Goal: Information Seeking & Learning: Learn about a topic

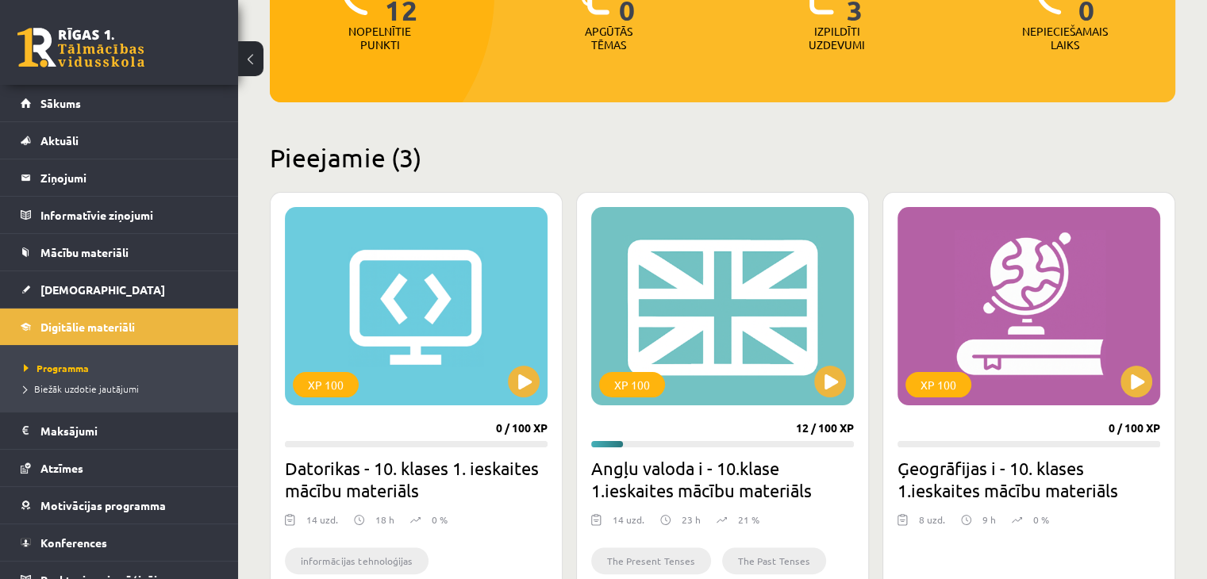
scroll to position [259, 0]
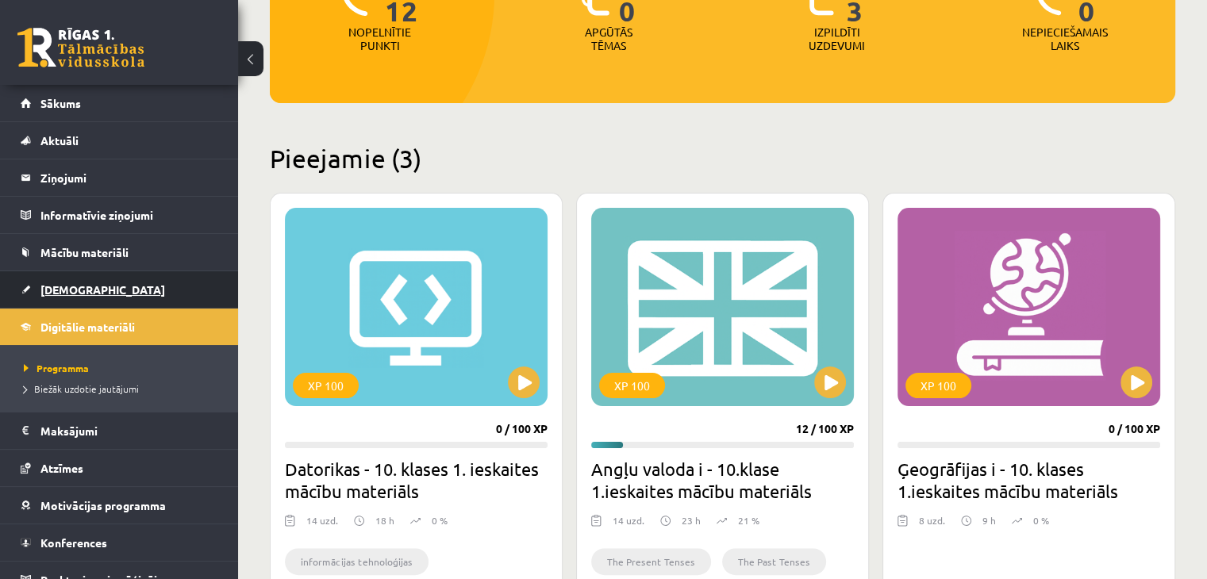
click at [97, 280] on link "[DEMOGRAPHIC_DATA]" at bounding box center [120, 289] width 198 height 36
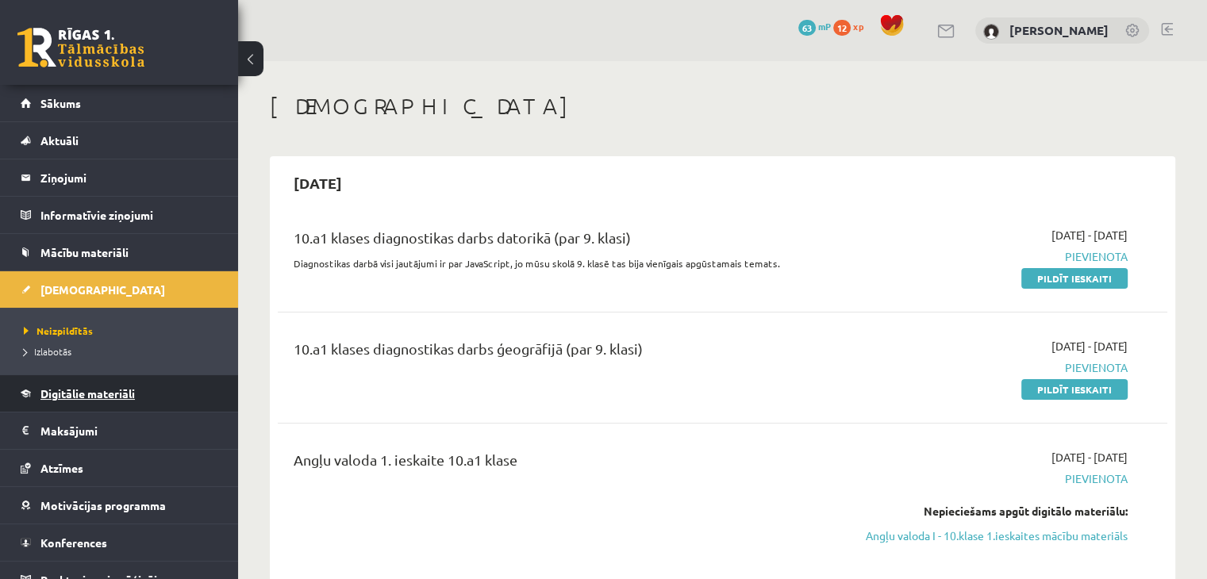
click at [105, 397] on span "Digitālie materiāli" at bounding box center [87, 393] width 94 height 14
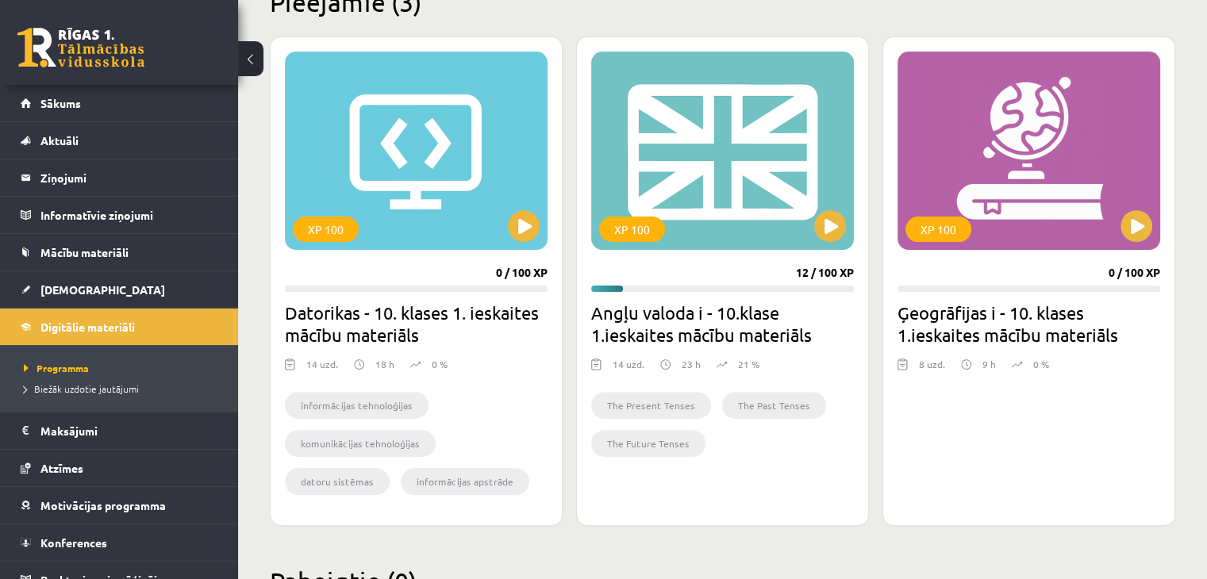
scroll to position [449, 0]
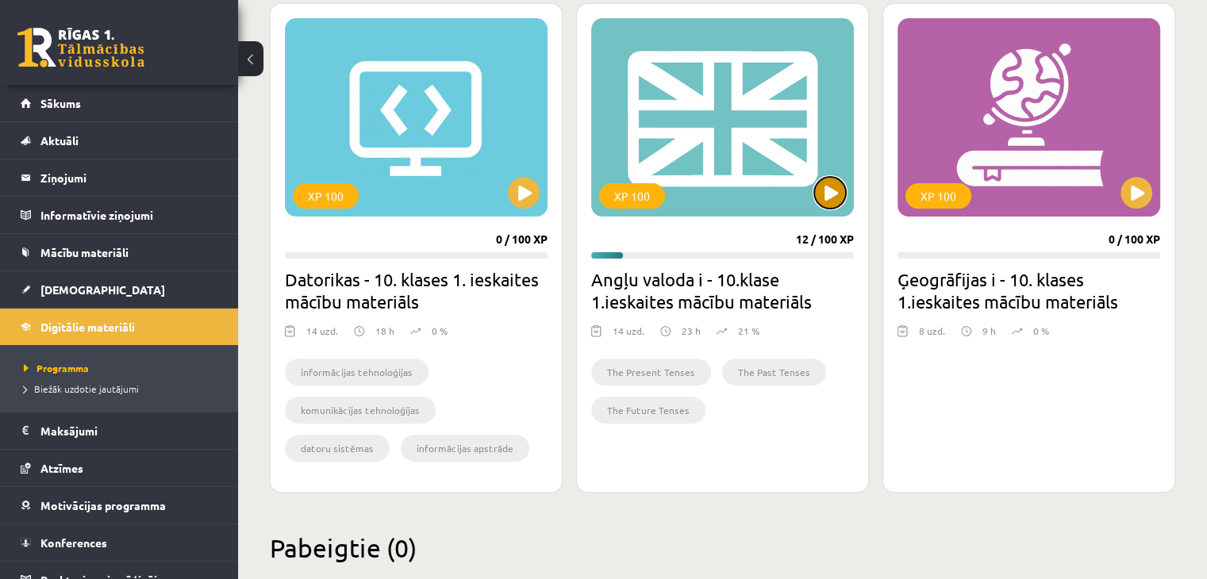
click at [816, 188] on button at bounding box center [830, 193] width 32 height 32
click at [808, 162] on div "XP 100" at bounding box center [722, 117] width 263 height 198
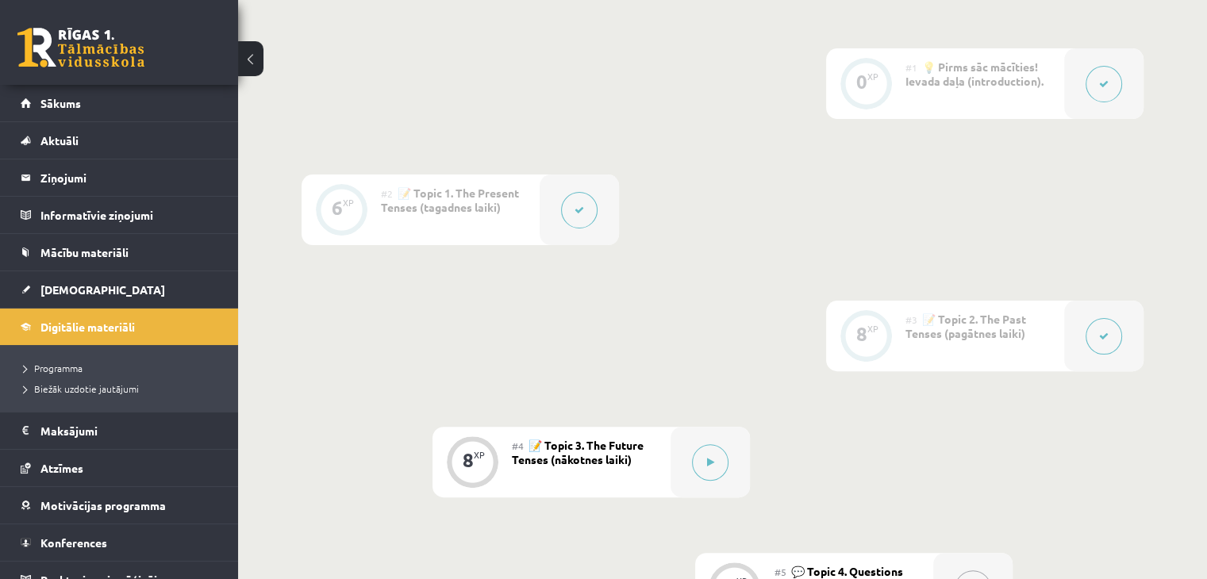
scroll to position [400, 0]
click at [874, 74] on div "XP" at bounding box center [872, 75] width 11 height 9
click at [894, 83] on div "0 XP" at bounding box center [865, 83] width 79 height 71
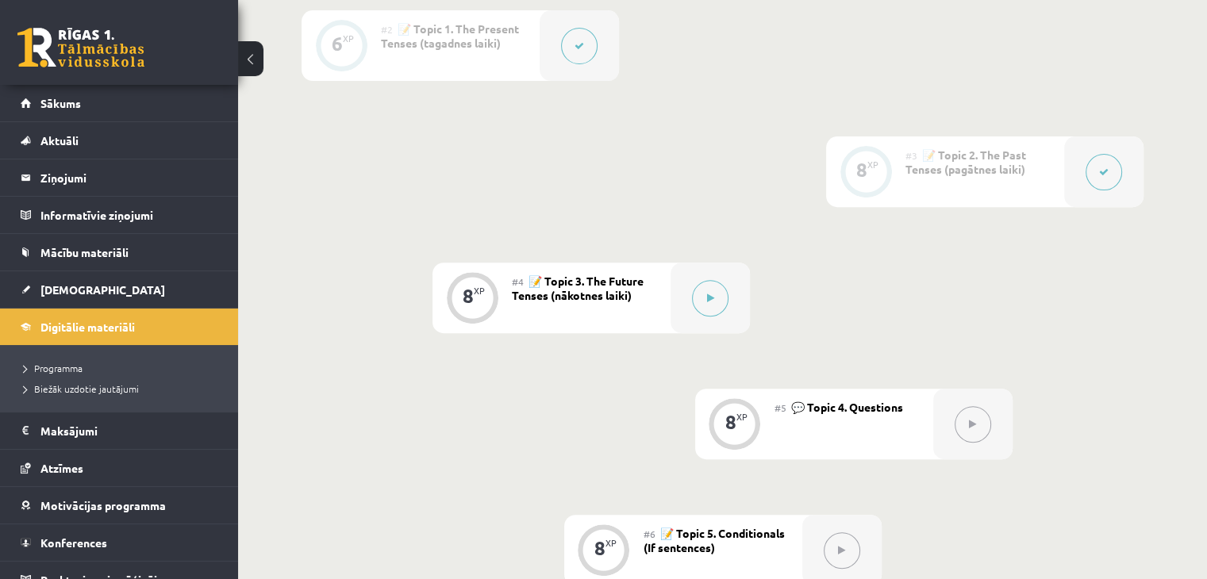
scroll to position [564, 0]
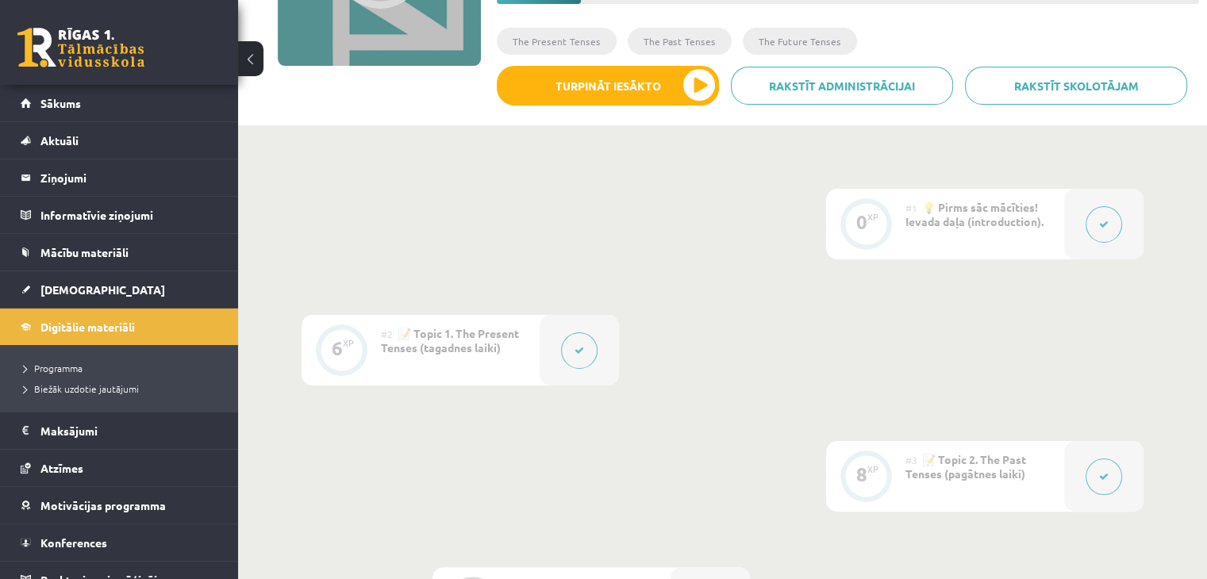
drag, startPoint x: 593, startPoint y: 390, endPoint x: 602, endPoint y: 405, distance: 18.1
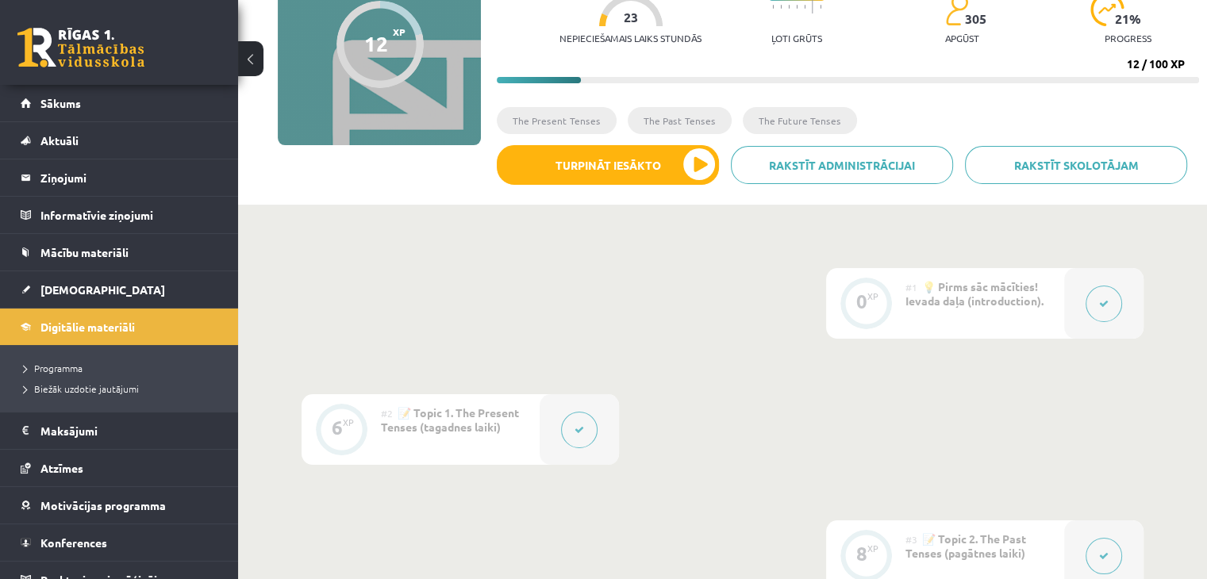
drag, startPoint x: 602, startPoint y: 403, endPoint x: 348, endPoint y: 327, distance: 265.1
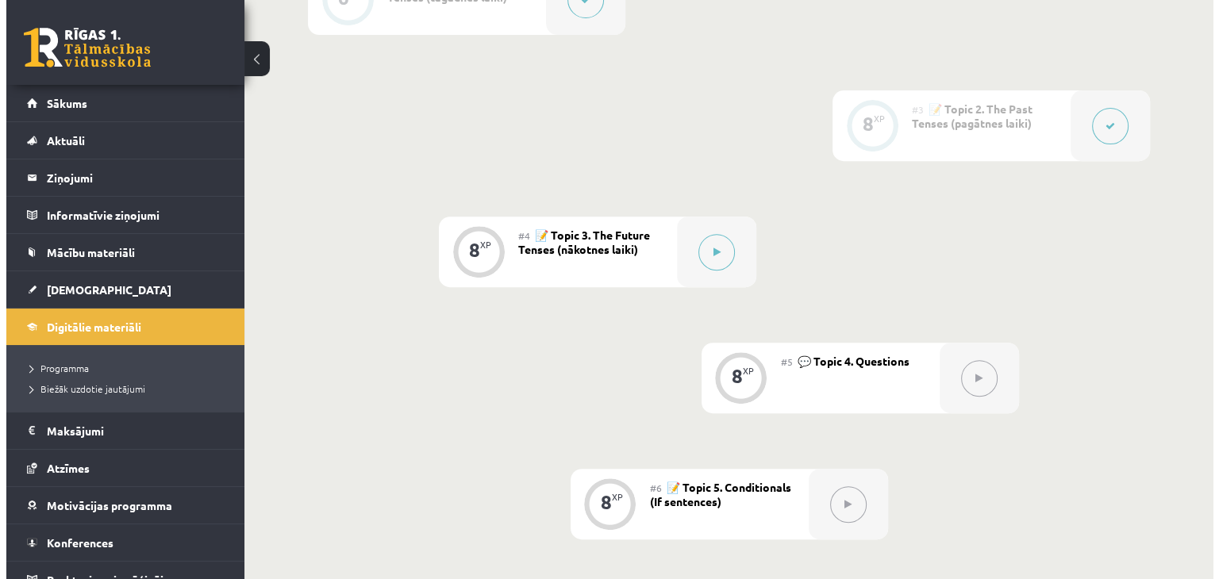
scroll to position [611, 0]
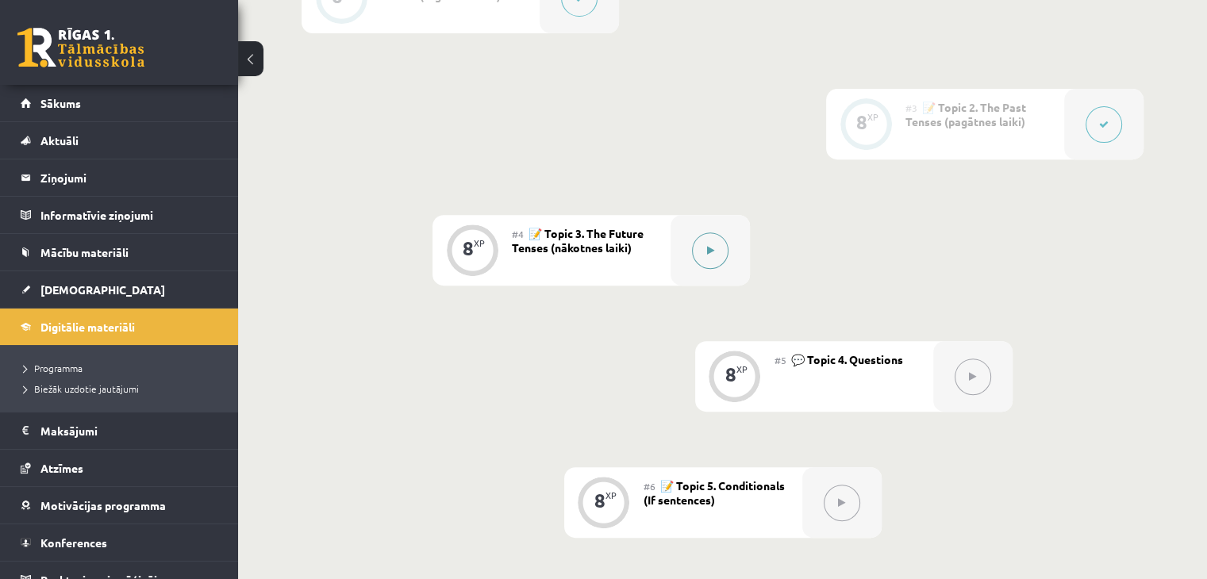
click at [708, 233] on button at bounding box center [710, 250] width 36 height 36
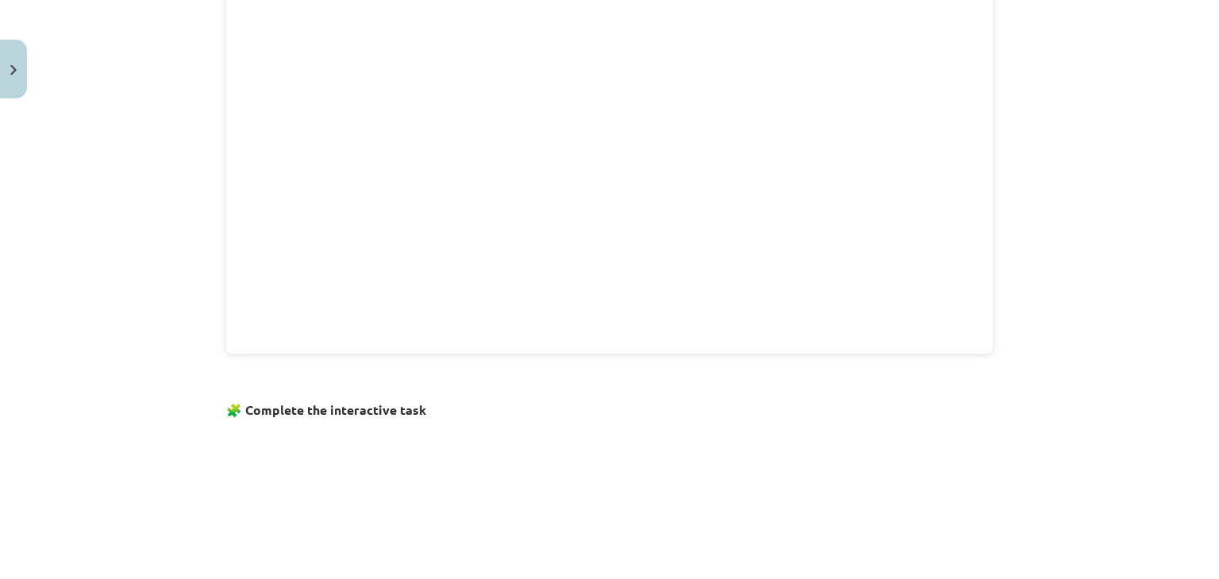
scroll to position [1028, 0]
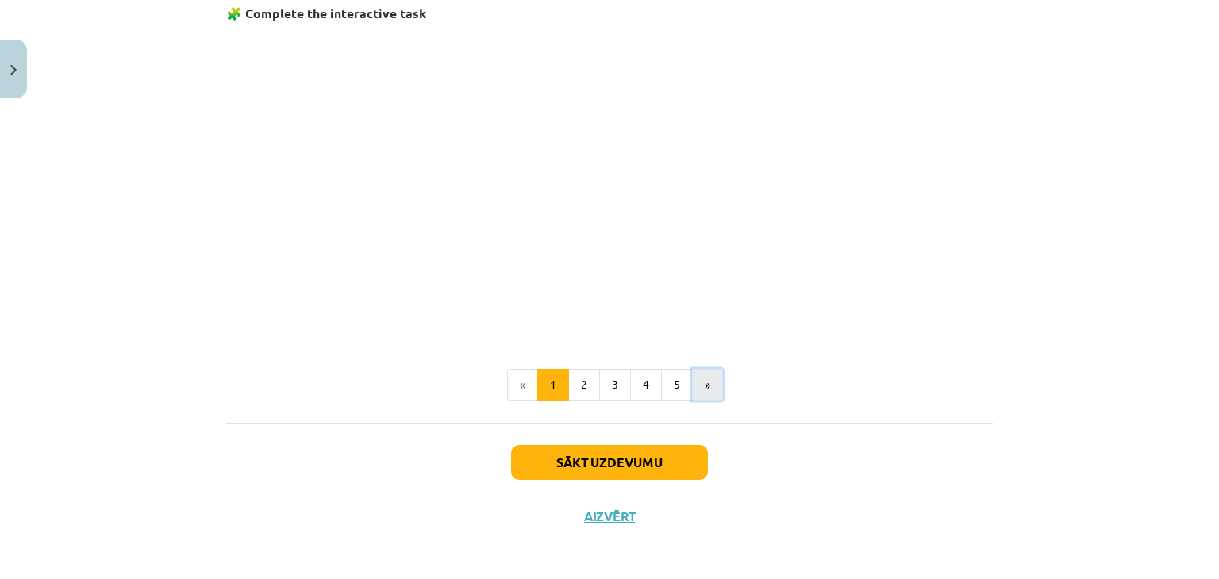
click at [708, 386] on button "»" at bounding box center [707, 385] width 31 height 32
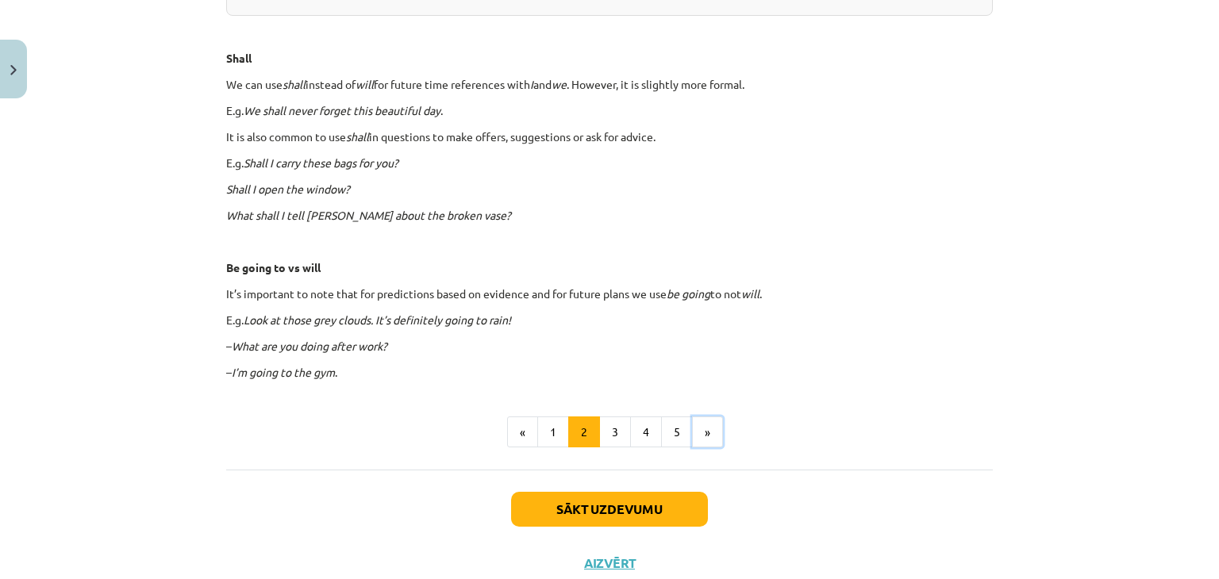
scroll to position [889, 0]
click at [696, 436] on button "»" at bounding box center [707, 433] width 31 height 32
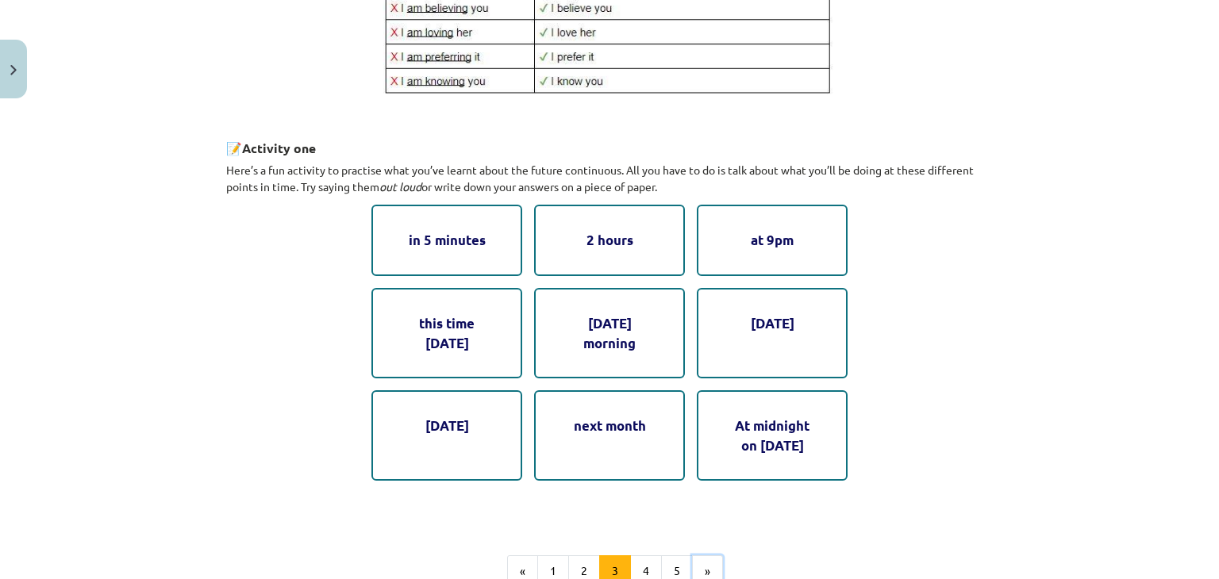
scroll to position [727, 0]
click at [558, 430] on div "next month" at bounding box center [609, 436] width 151 height 90
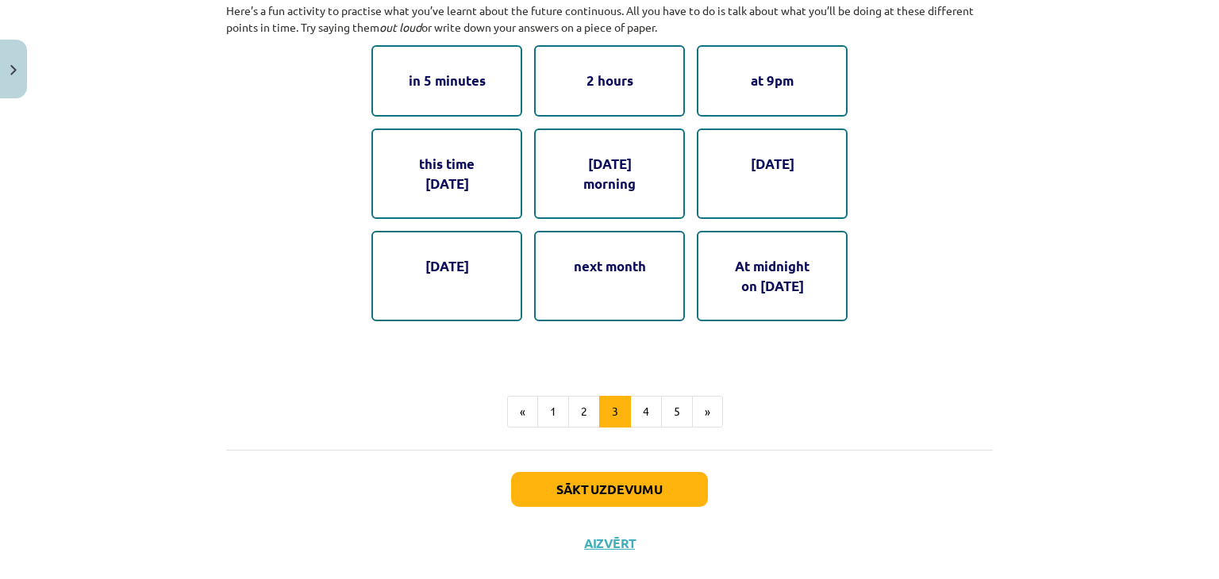
scroll to position [914, 0]
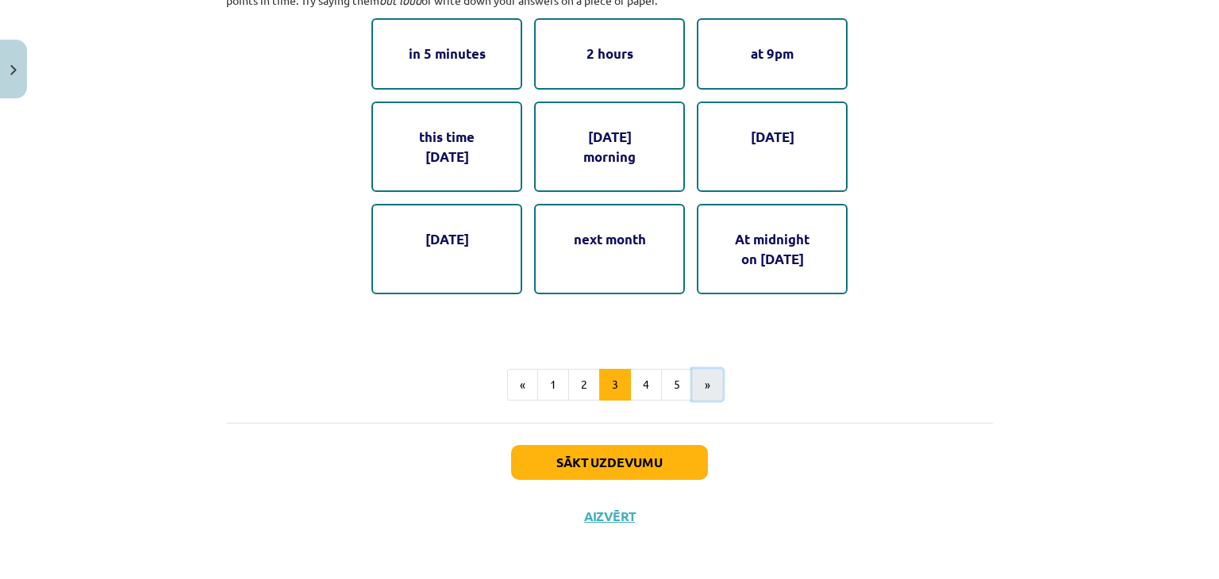
click at [698, 369] on button "»" at bounding box center [707, 385] width 31 height 32
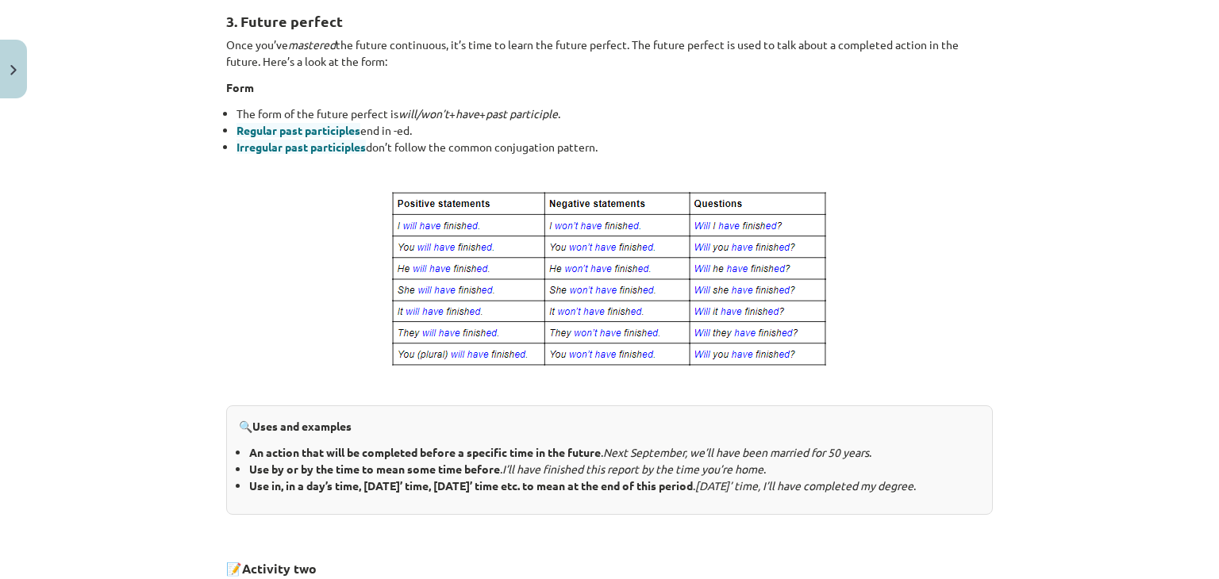
scroll to position [283, 0]
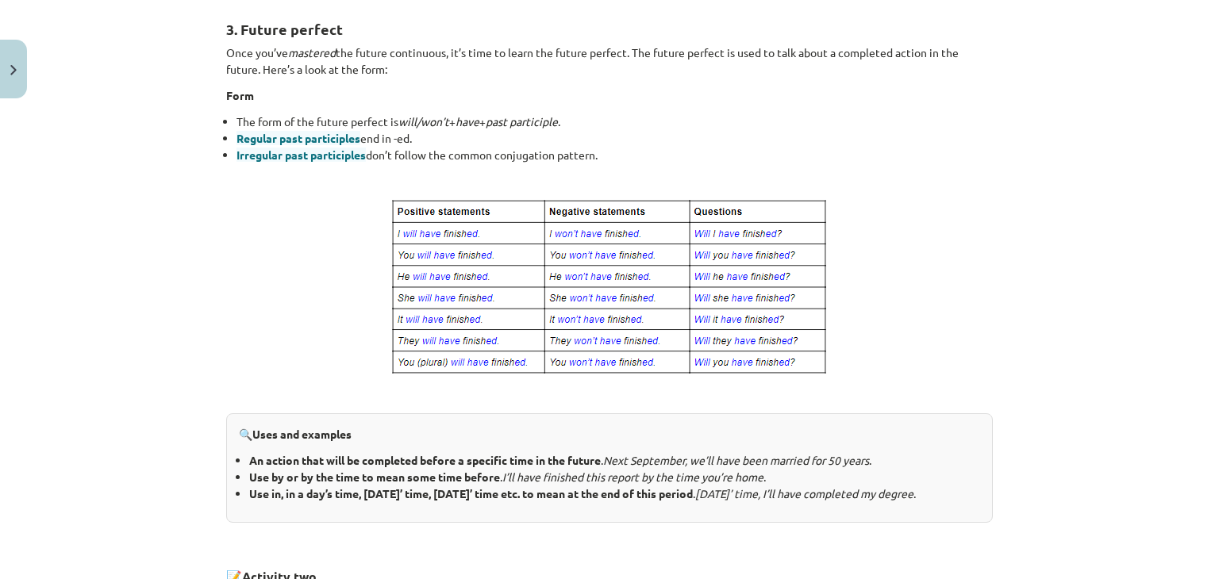
click at [858, 379] on div "3. Future perfect Once you’ve mastered the future continuous, it’s time to lear…" at bounding box center [609, 466] width 766 height 931
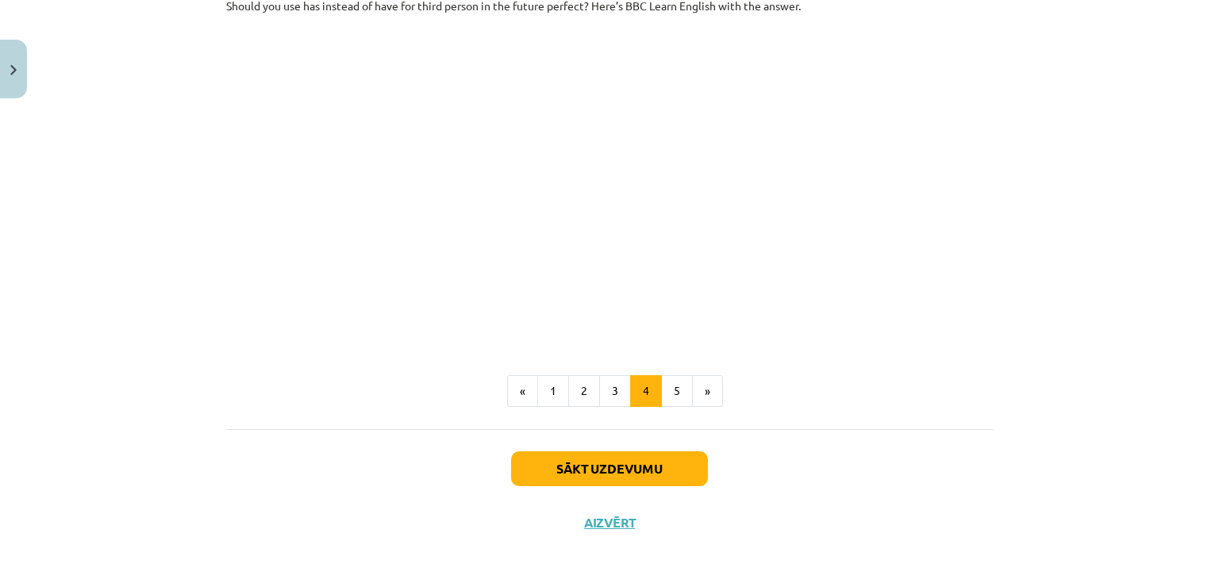
scroll to position [879, 0]
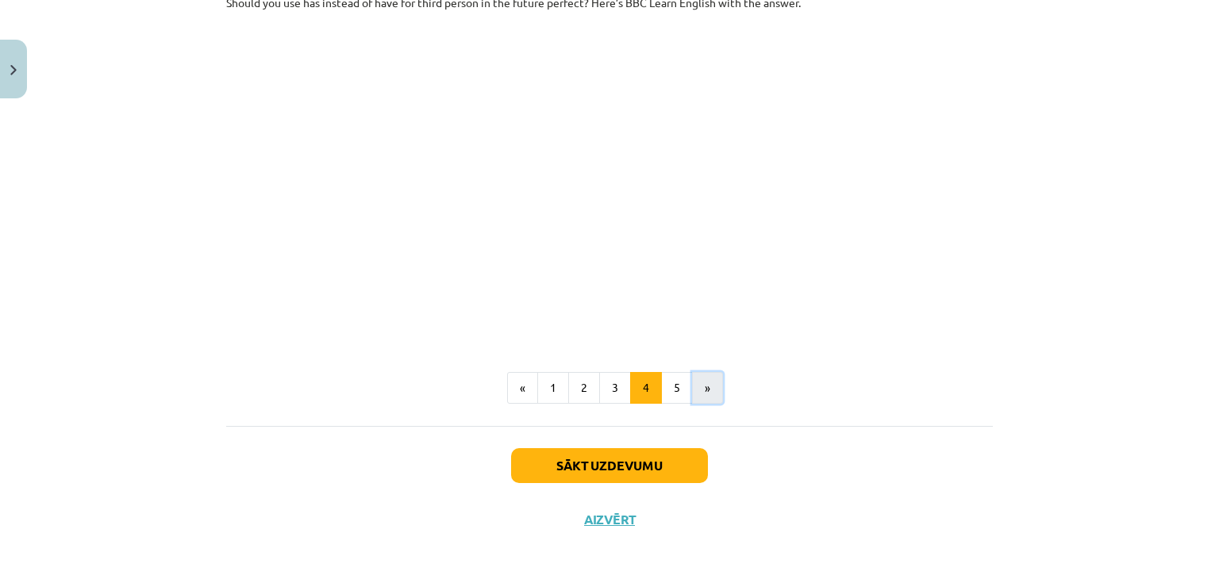
click at [699, 403] on button "»" at bounding box center [707, 388] width 31 height 32
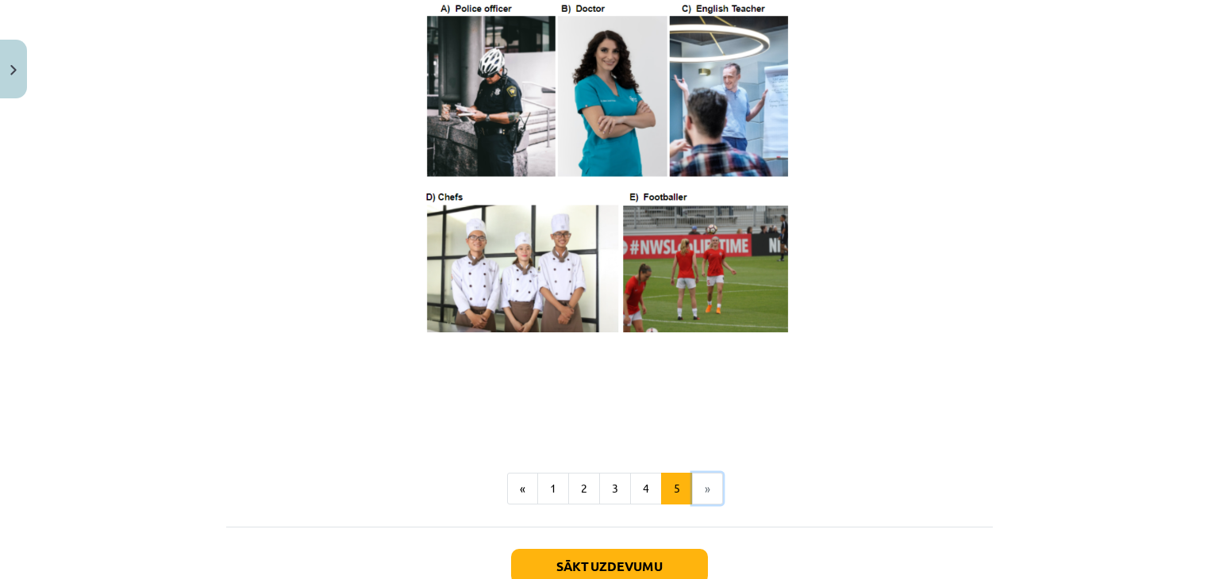
scroll to position [936, 0]
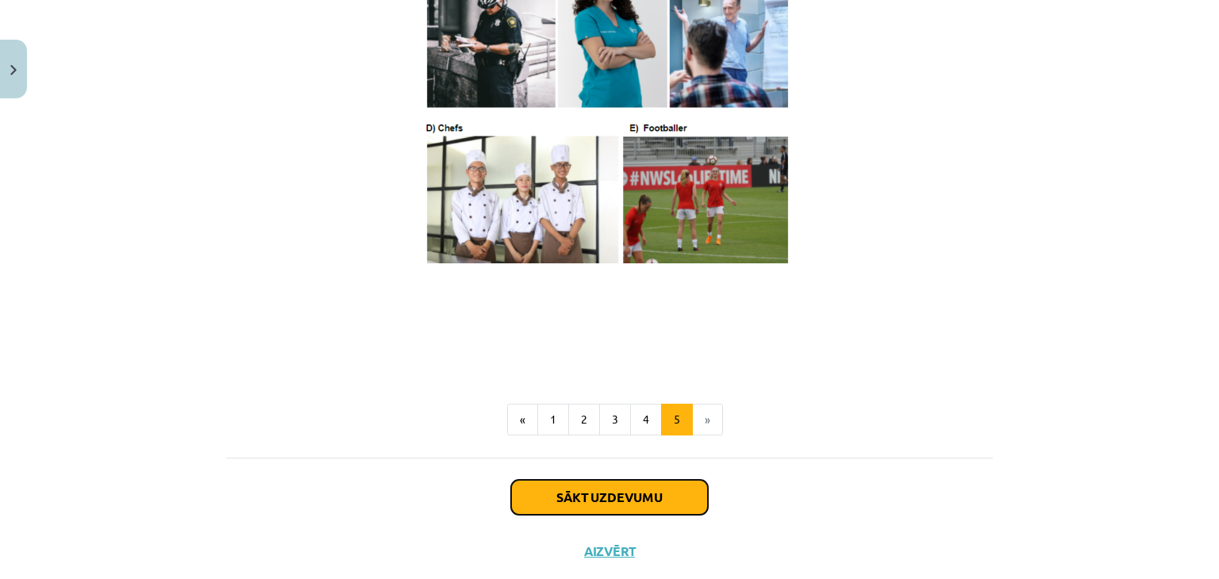
click at [630, 515] on button "Sākt uzdevumu" at bounding box center [609, 497] width 197 height 35
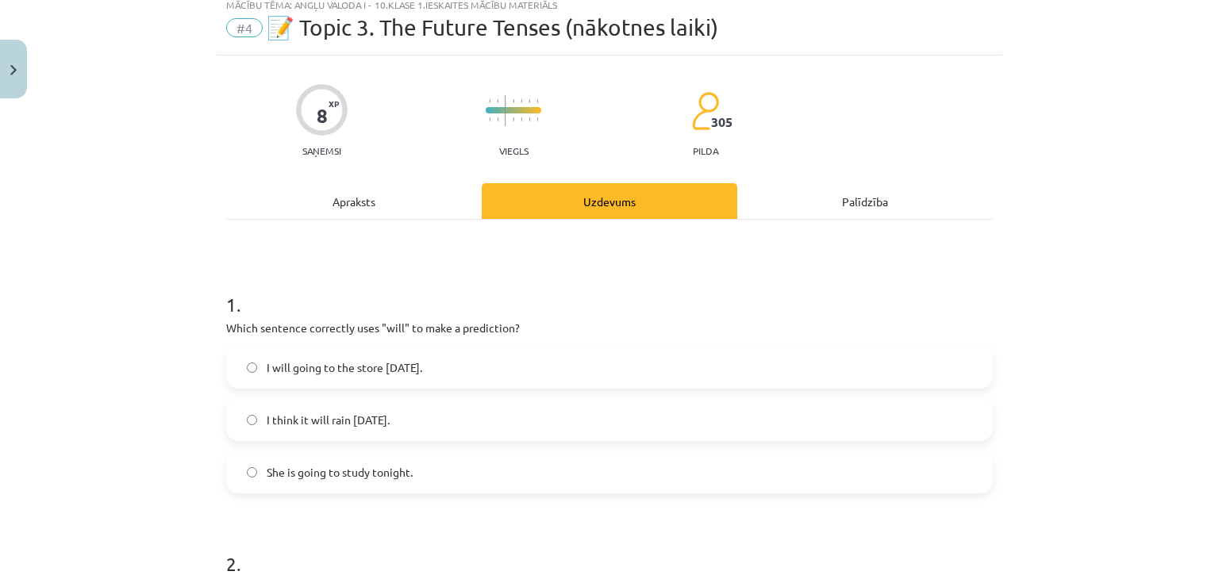
scroll to position [40, 0]
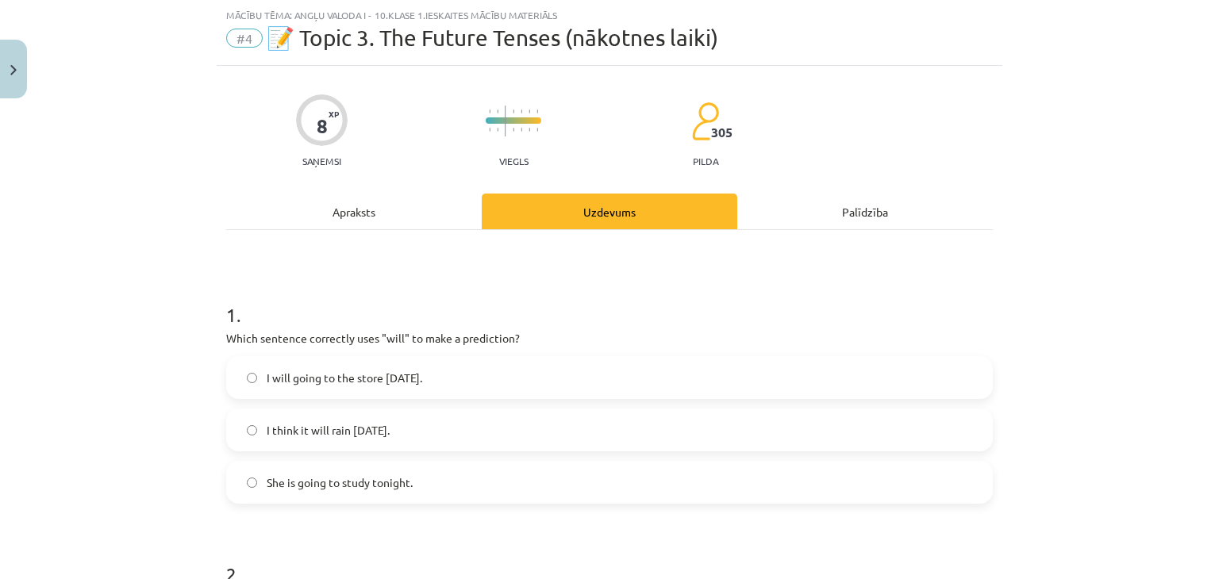
click at [619, 427] on label "I think it will rain [DATE]." at bounding box center [609, 430] width 763 height 40
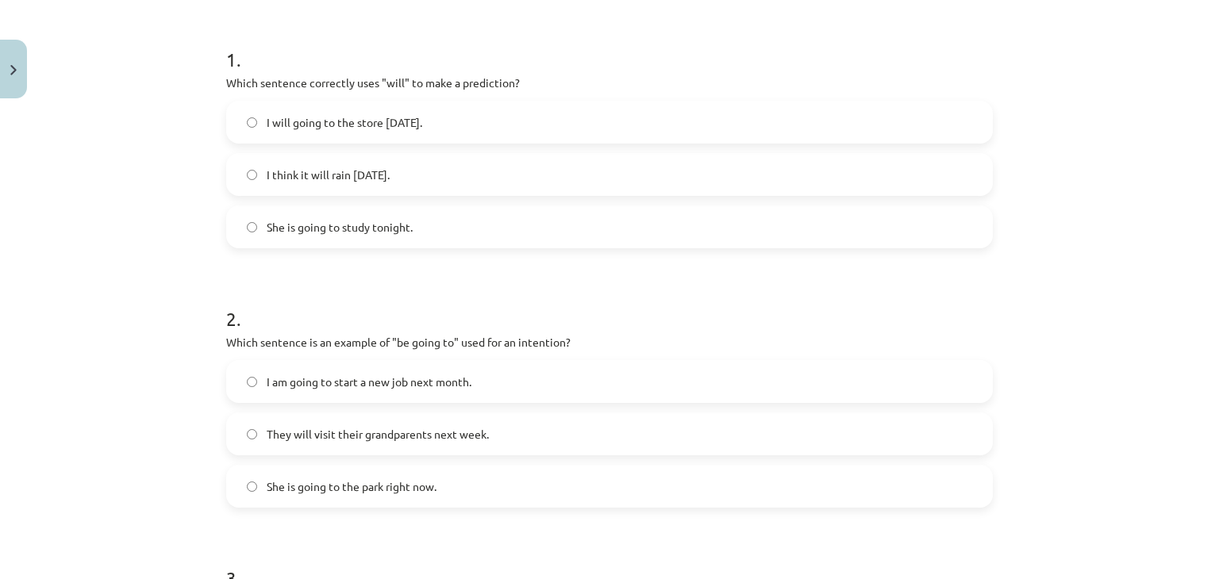
scroll to position [398, 0]
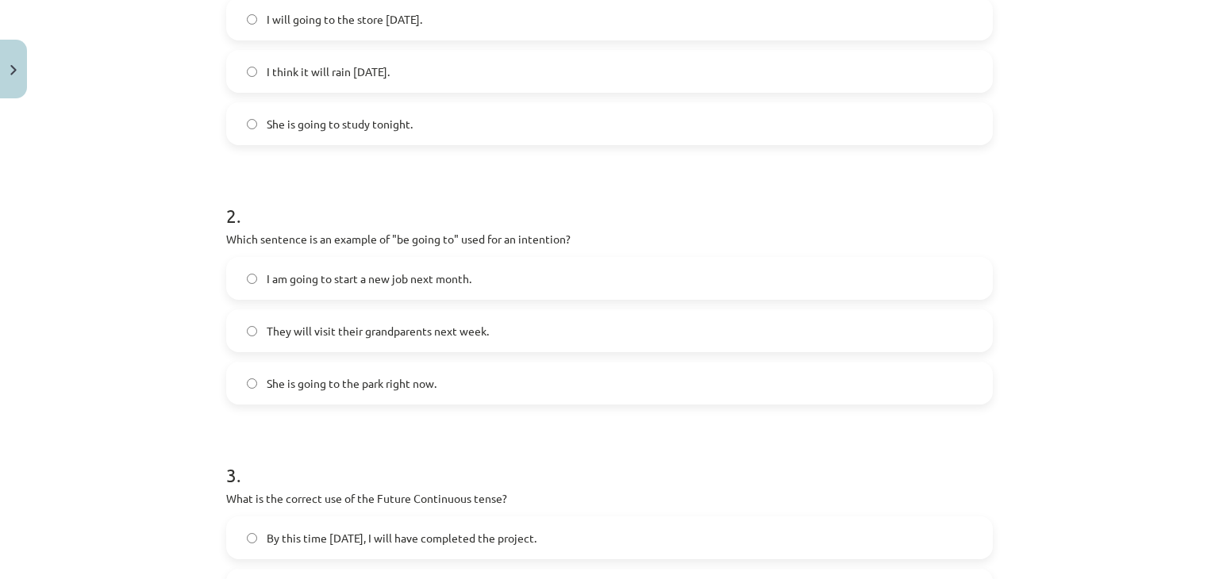
click at [647, 281] on label "I am going to start a new job next month." at bounding box center [609, 279] width 763 height 40
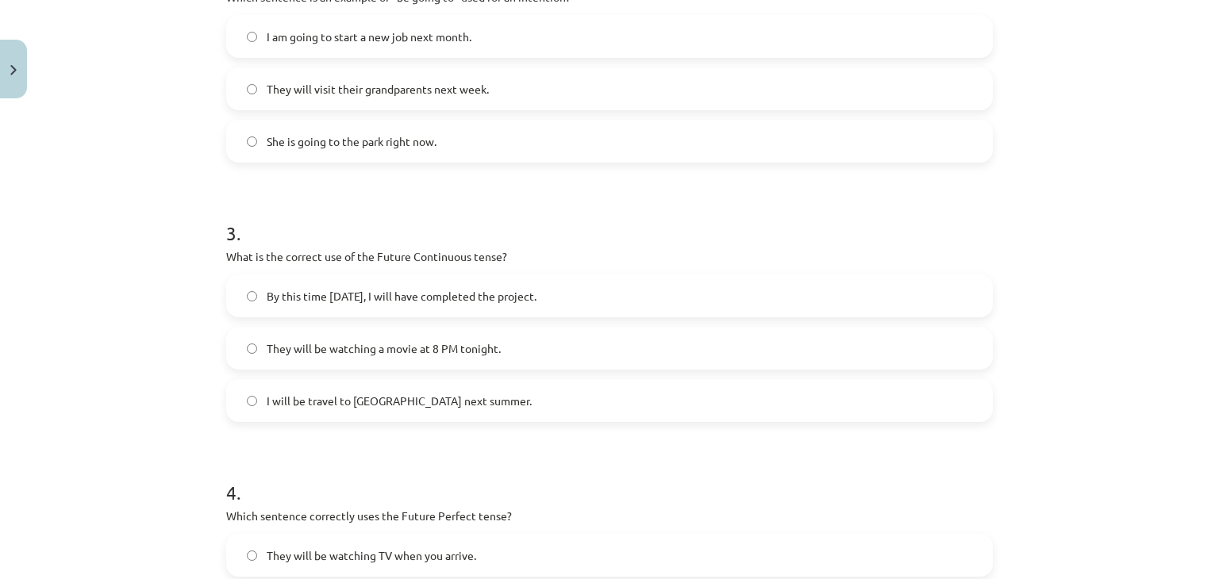
scroll to position [643, 0]
click at [528, 337] on label "They will be watching a movie at 8 PM tonight." at bounding box center [609, 346] width 763 height 40
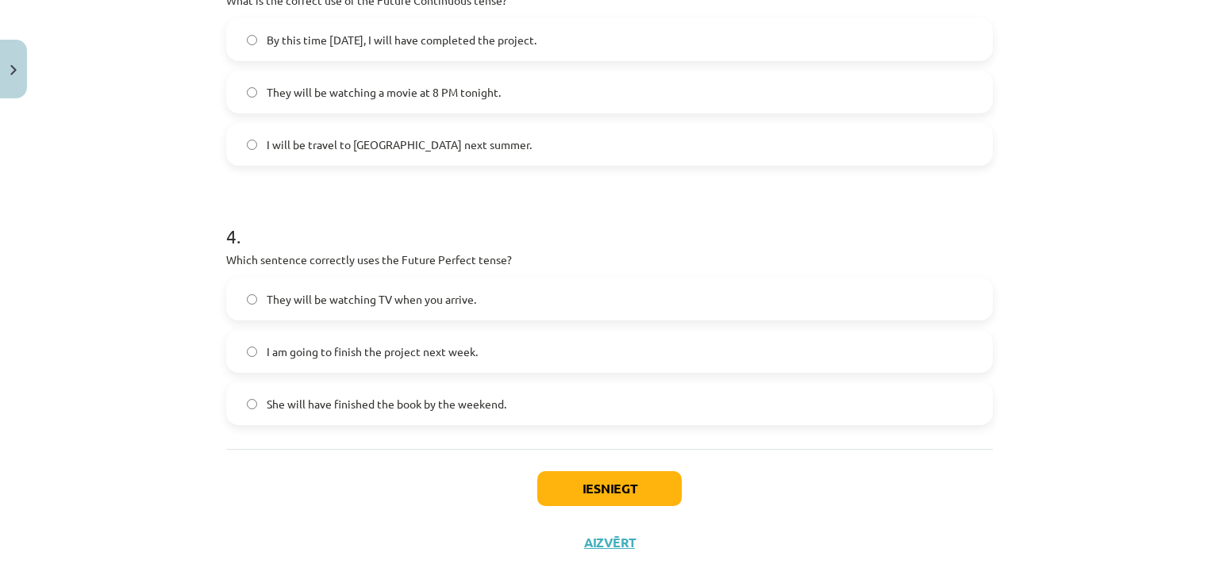
scroll to position [897, 0]
click at [457, 397] on span "She will have finished the book by the weekend." at bounding box center [387, 403] width 240 height 17
click at [595, 483] on button "Iesniegt" at bounding box center [609, 487] width 144 height 35
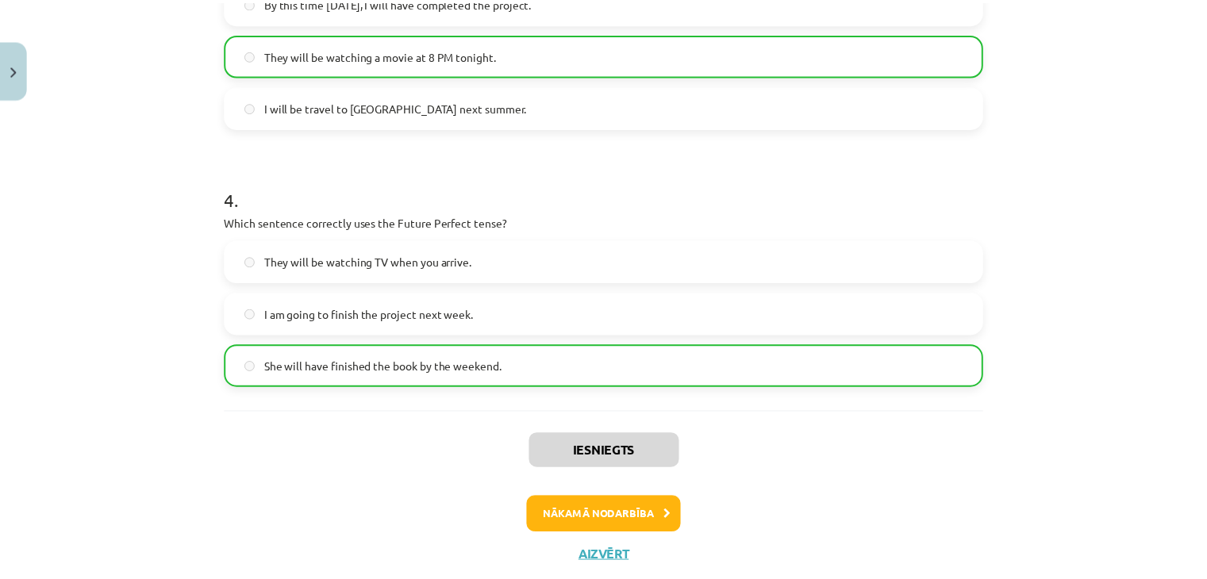
scroll to position [977, 0]
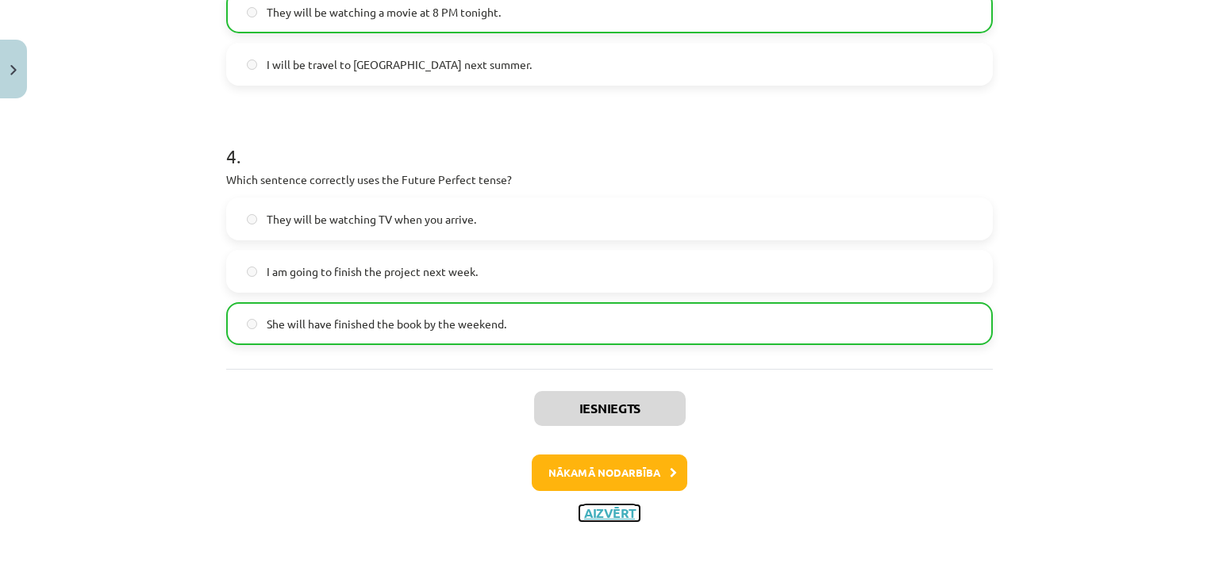
click at [612, 505] on button "Aizvērt" at bounding box center [609, 513] width 60 height 16
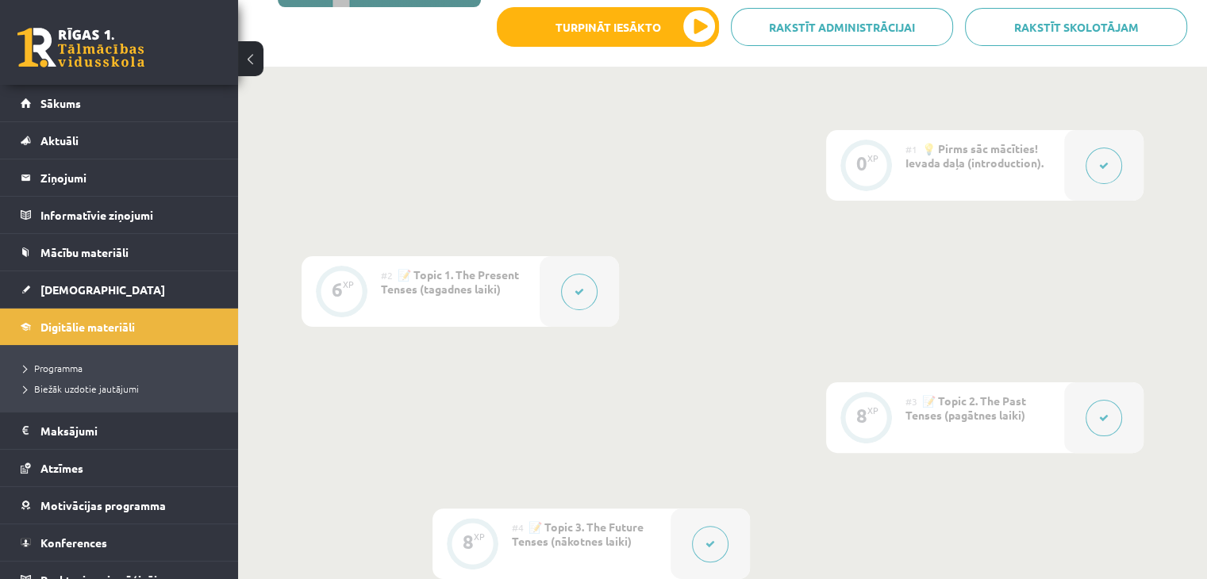
scroll to position [0, 0]
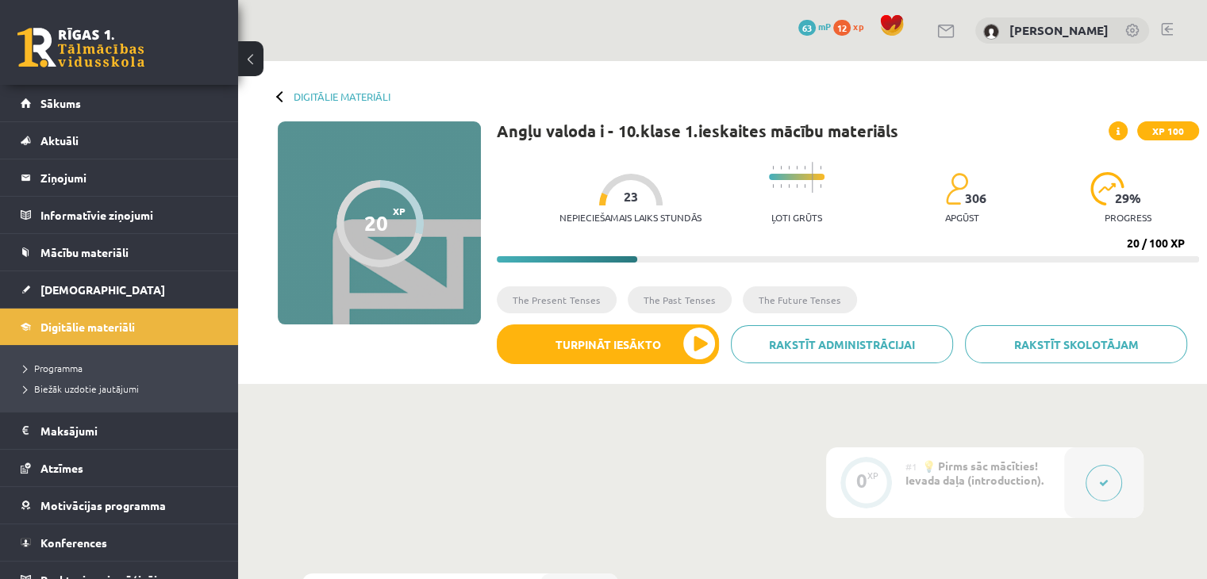
click at [276, 97] on div at bounding box center [281, 95] width 11 height 11
click at [280, 93] on div at bounding box center [281, 95] width 11 height 11
click at [102, 320] on span "Digitālie materiāli" at bounding box center [87, 327] width 94 height 14
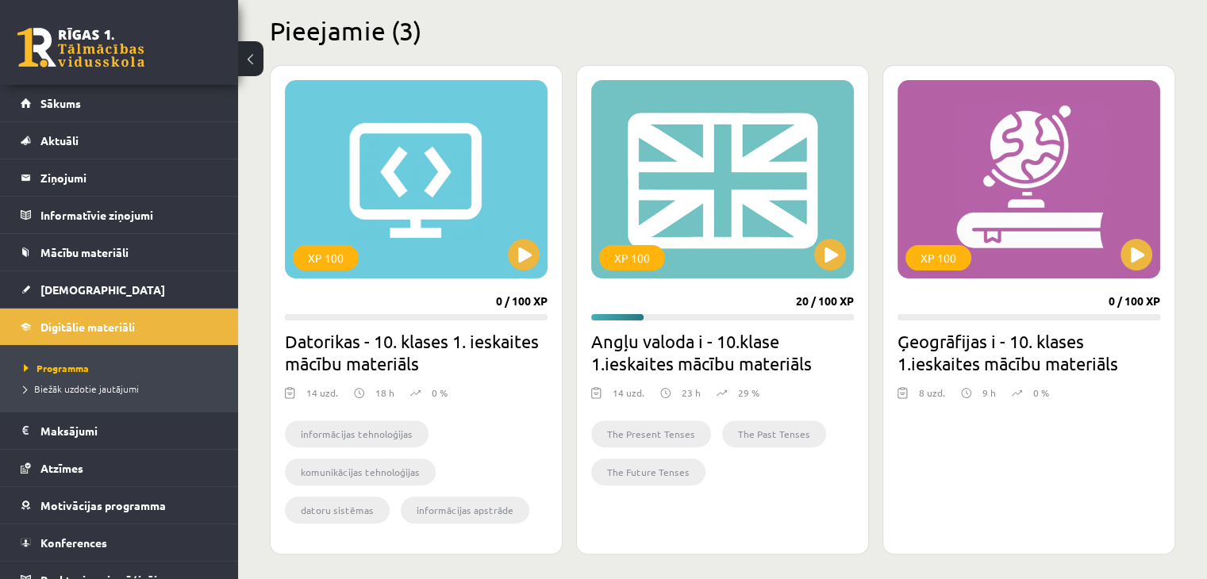
scroll to position [390, 0]
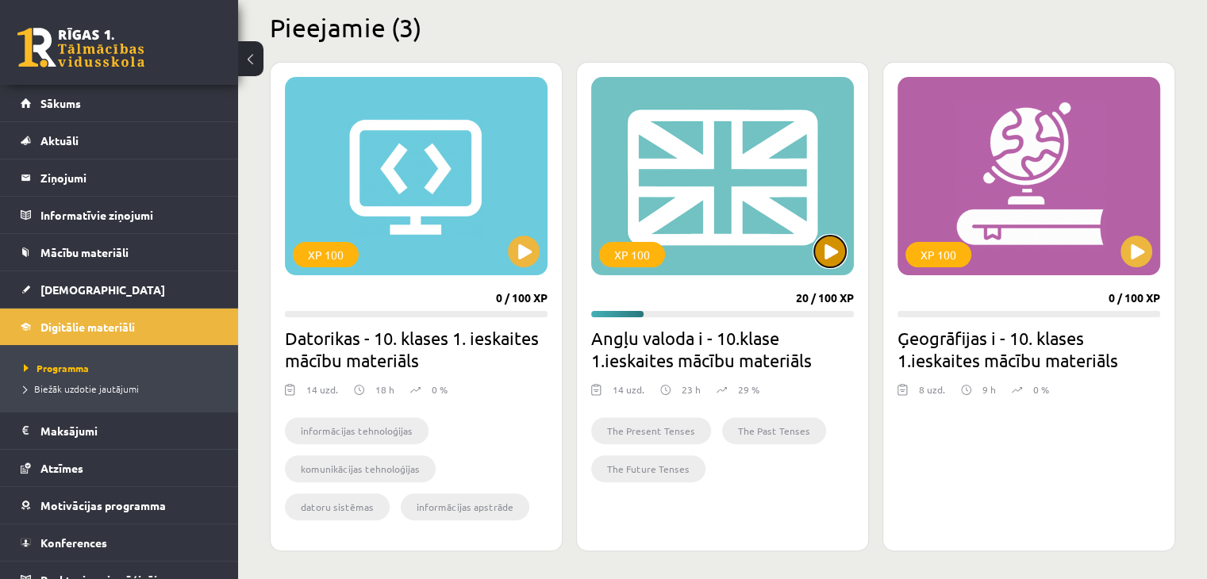
click at [824, 252] on button at bounding box center [830, 252] width 32 height 32
click at [798, 217] on div "XP 100" at bounding box center [722, 176] width 263 height 198
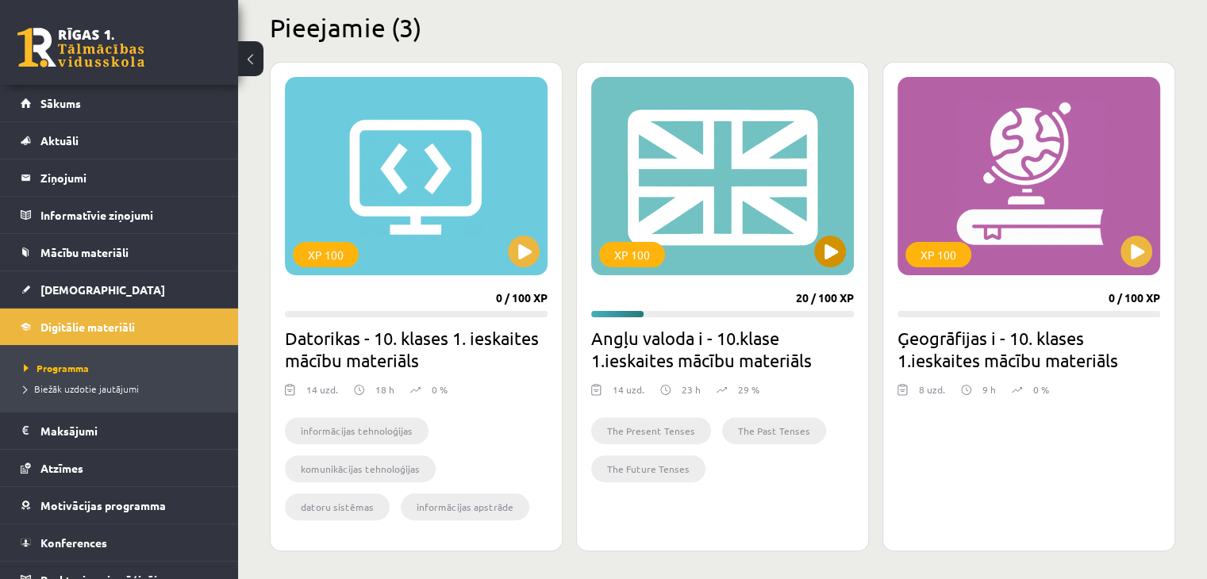
click at [798, 217] on div "XP 100" at bounding box center [722, 176] width 263 height 198
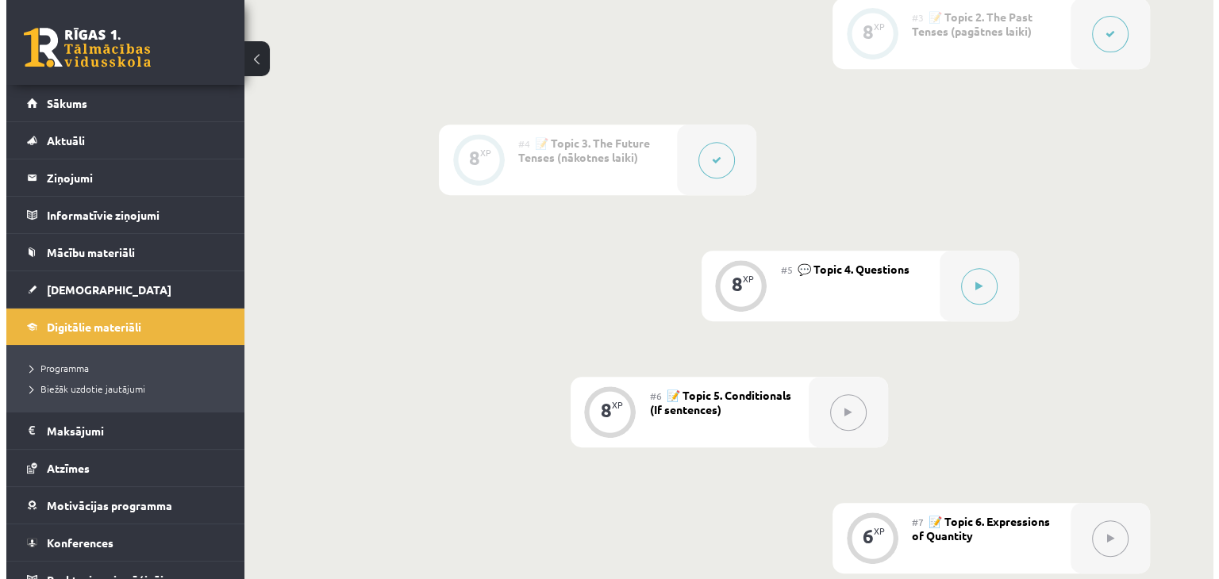
scroll to position [695, 0]
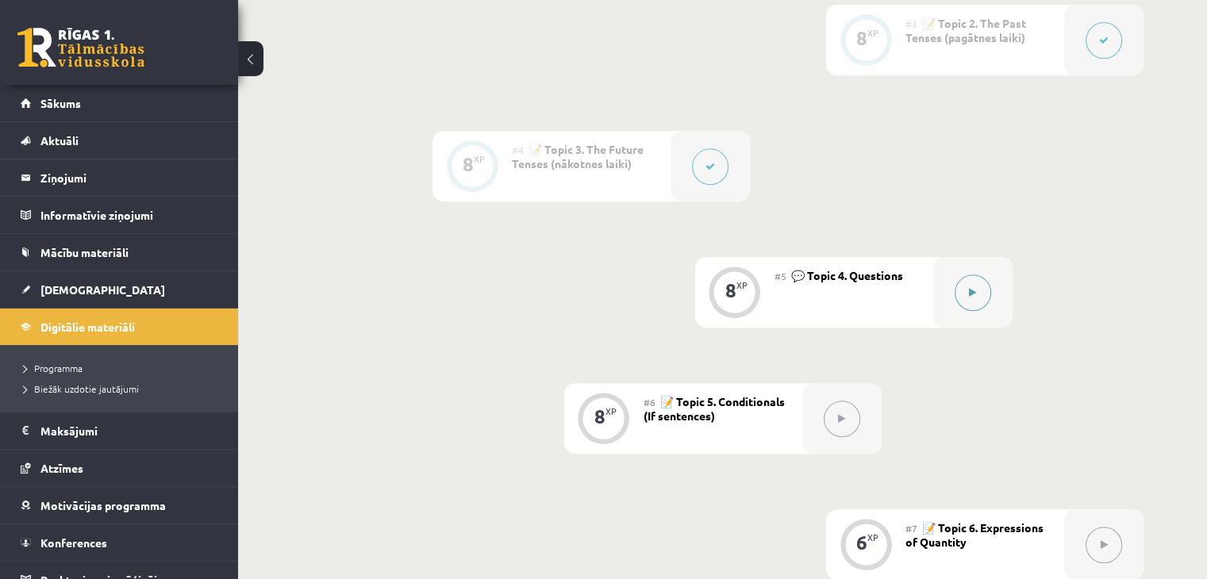
click at [973, 296] on icon at bounding box center [972, 293] width 7 height 10
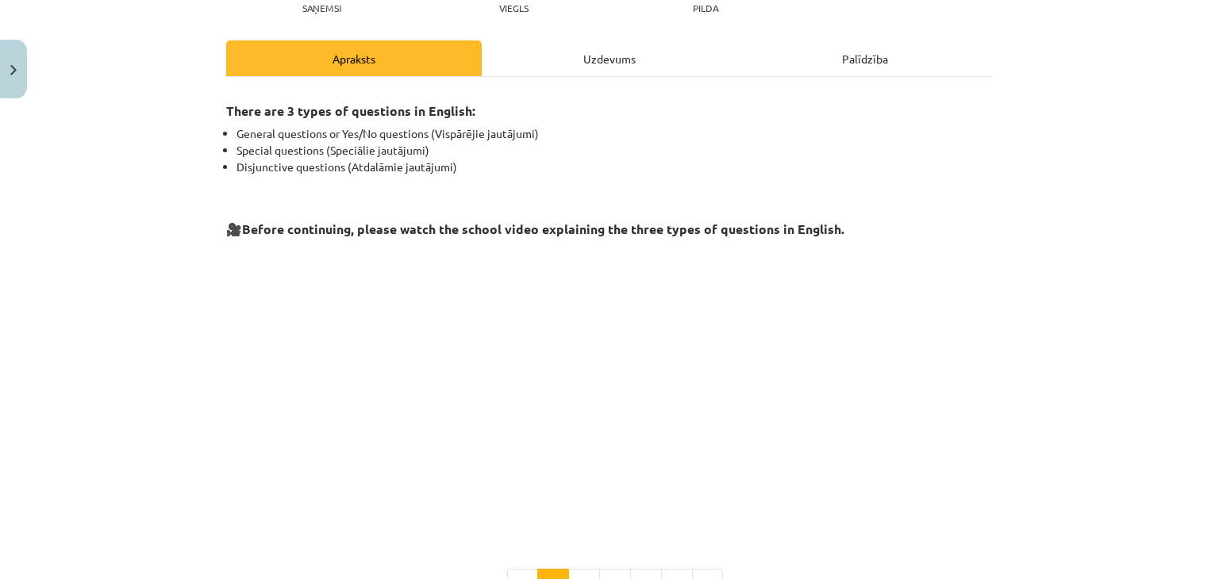
scroll to position [252, 0]
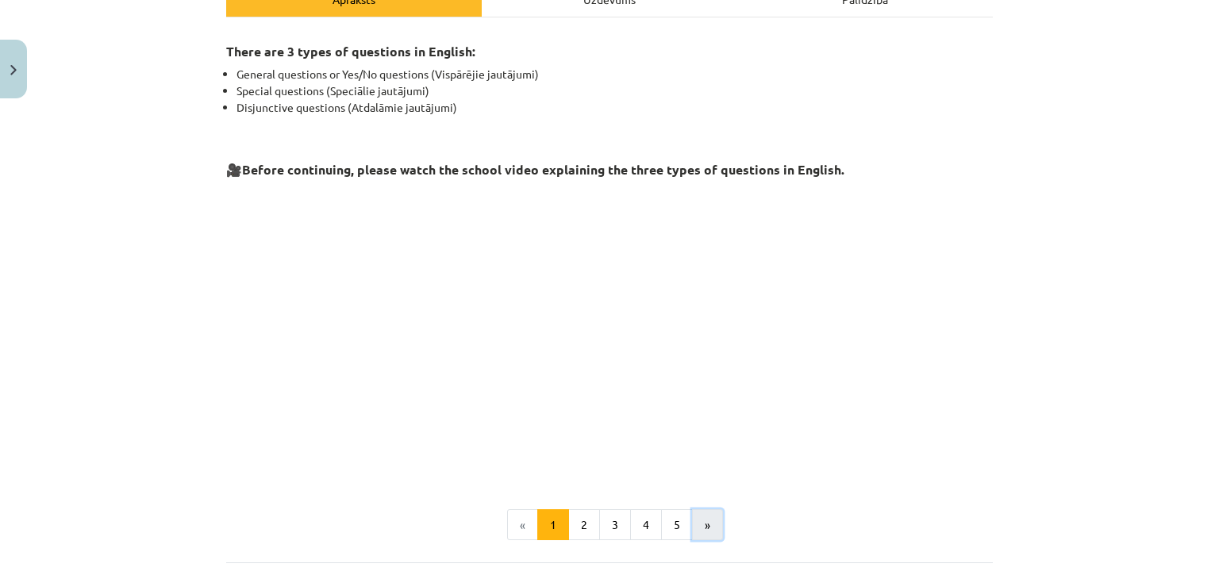
click at [710, 520] on button "»" at bounding box center [707, 525] width 31 height 32
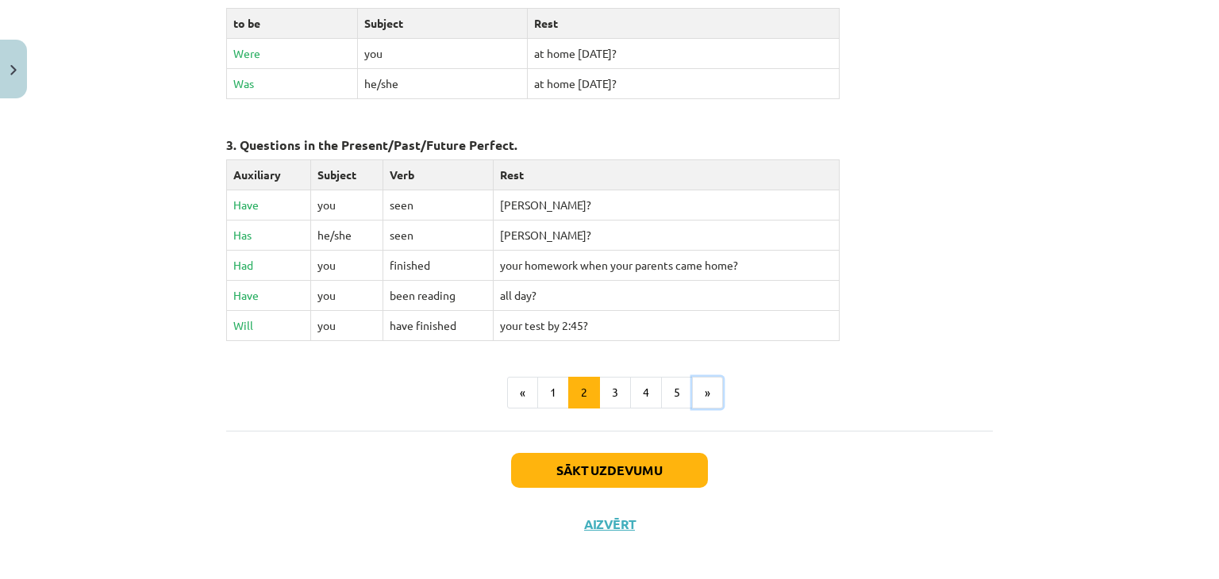
scroll to position [765, 0]
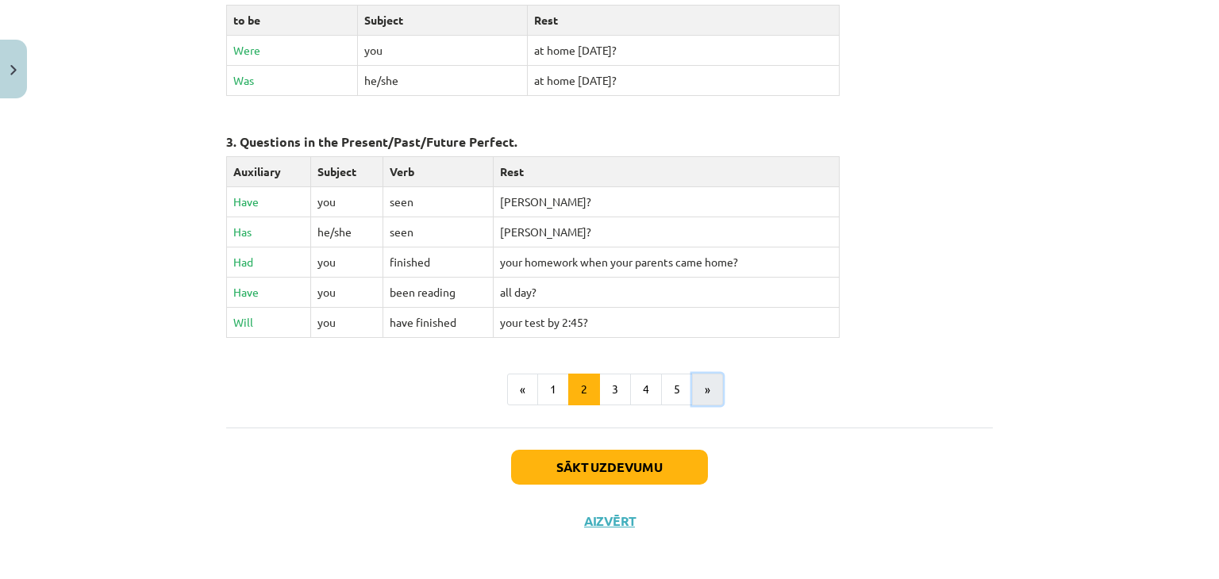
click at [701, 388] on button "»" at bounding box center [707, 390] width 31 height 32
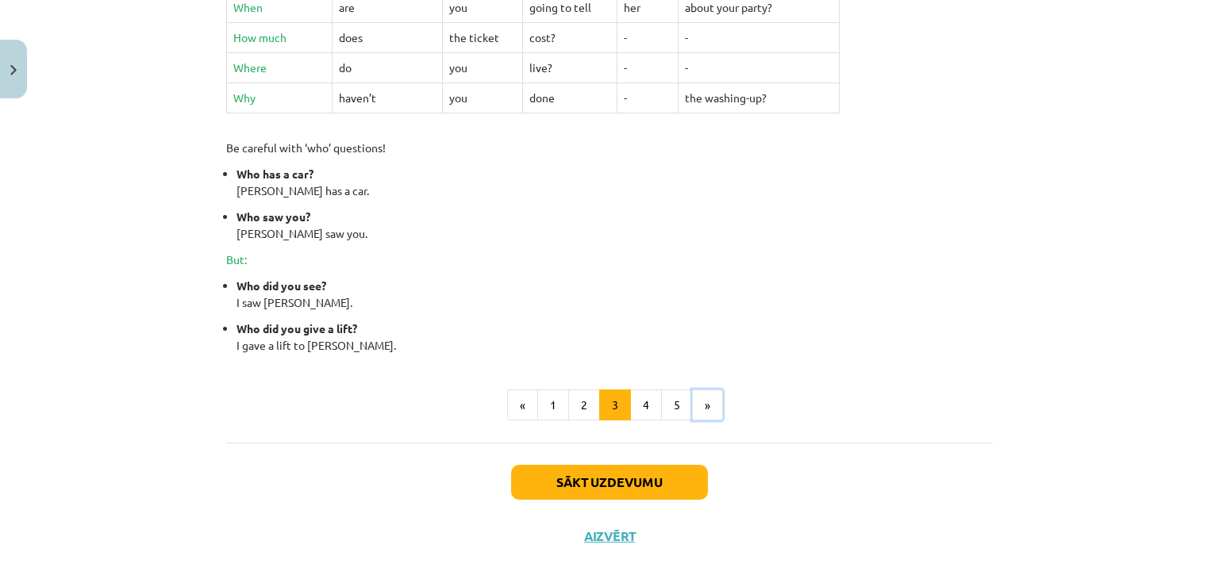
scroll to position [683, 0]
click at [692, 397] on button "»" at bounding box center [707, 405] width 31 height 32
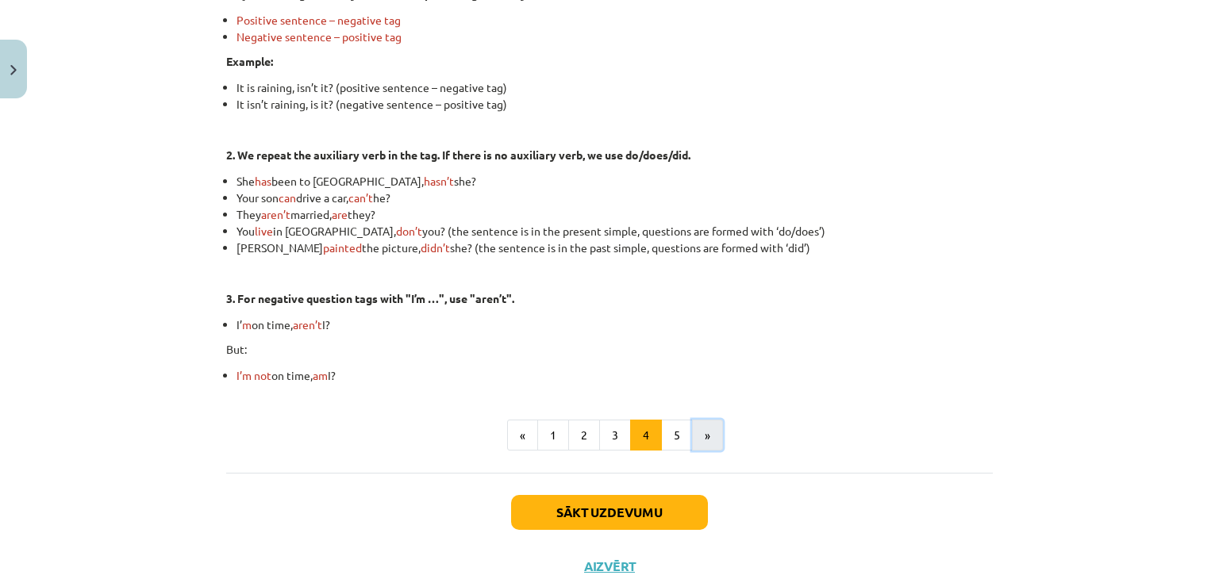
scroll to position [413, 0]
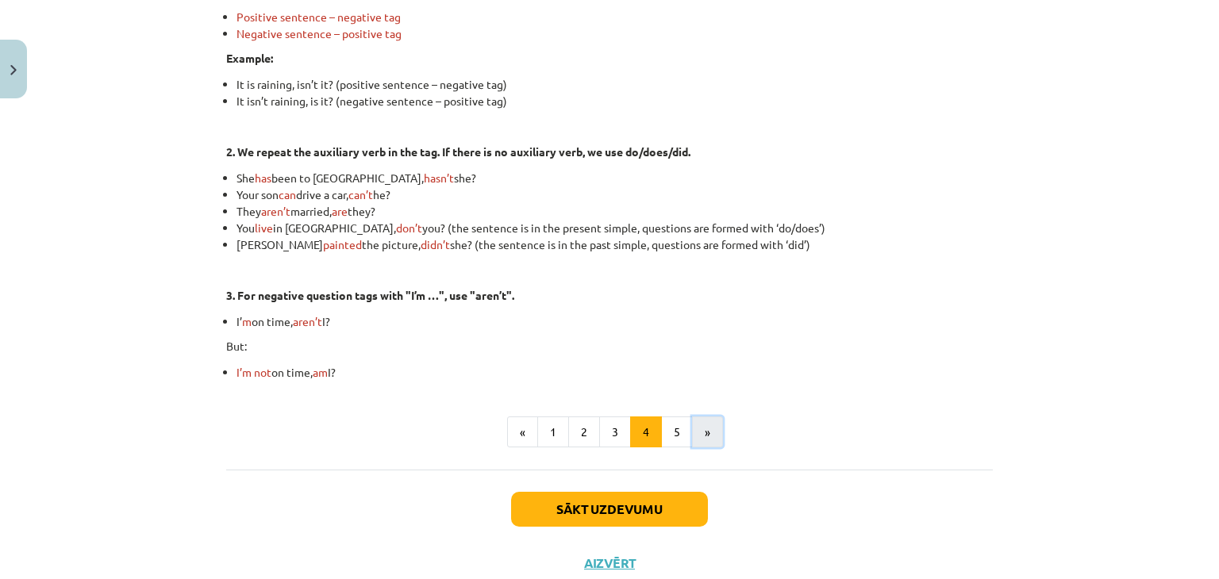
click at [705, 440] on button "»" at bounding box center [707, 433] width 31 height 32
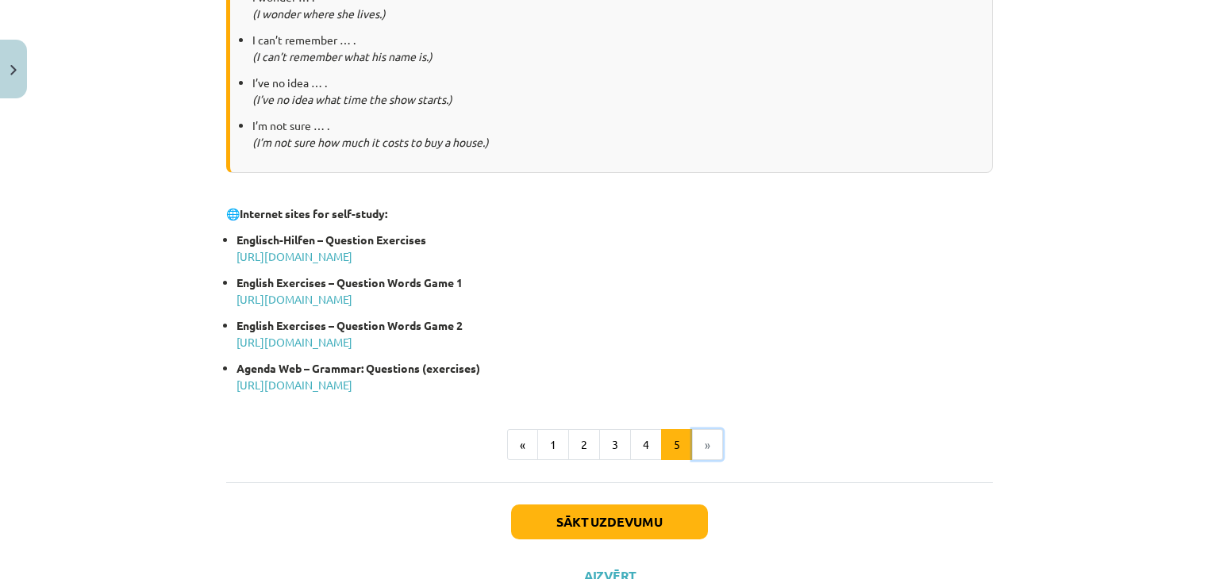
scroll to position [843, 0]
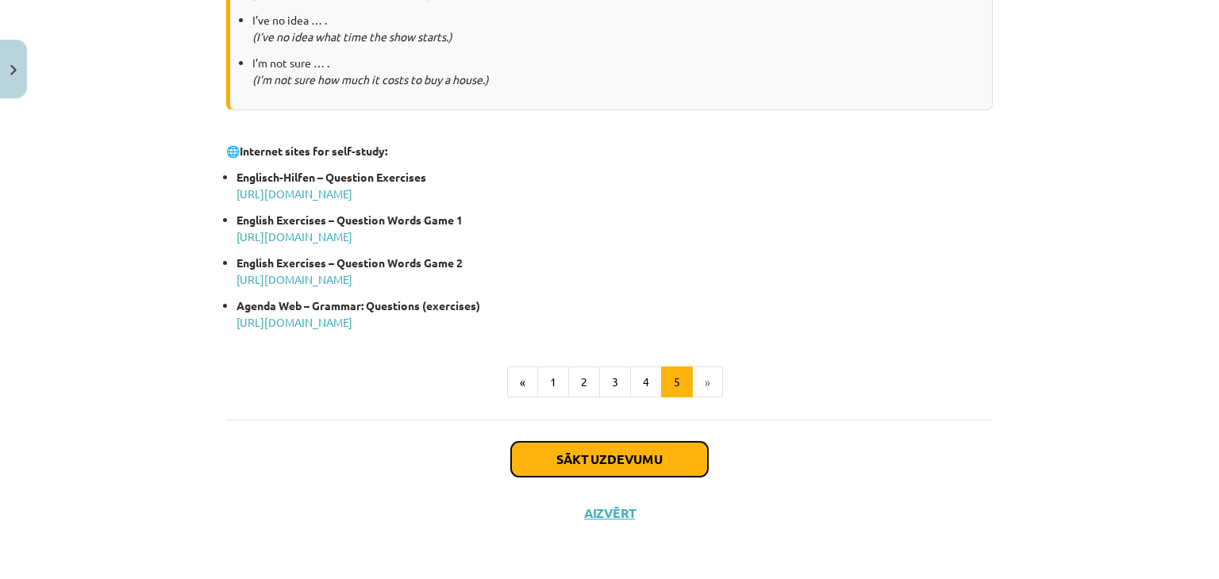
click at [650, 461] on button "Sākt uzdevumu" at bounding box center [609, 459] width 197 height 35
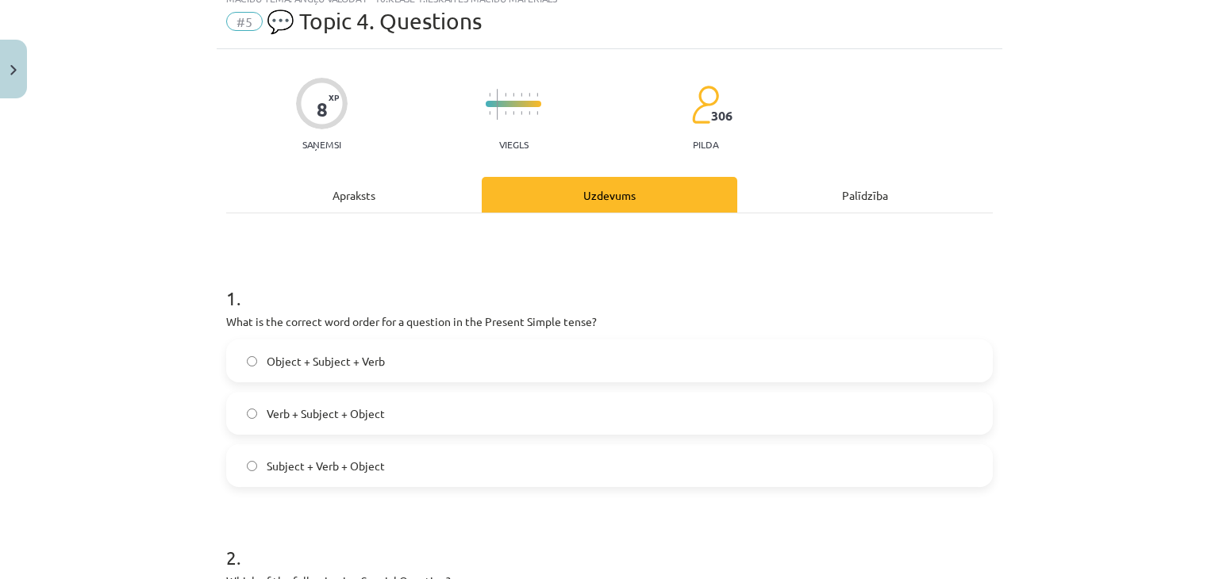
scroll to position [40, 0]
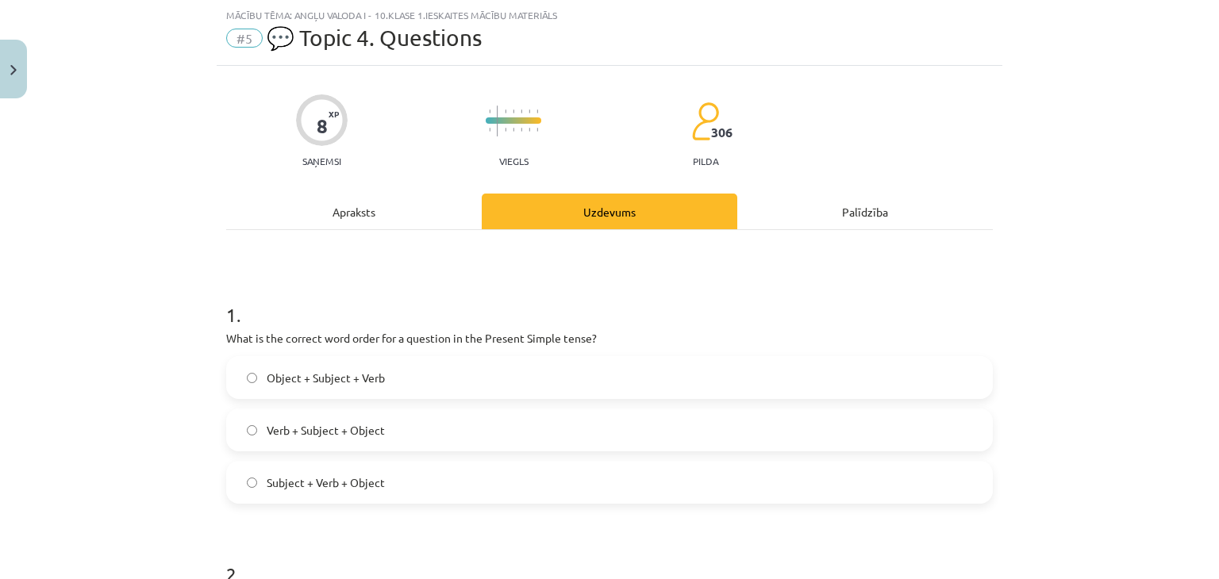
click at [572, 432] on label "Verb + Subject + Object" at bounding box center [609, 430] width 763 height 40
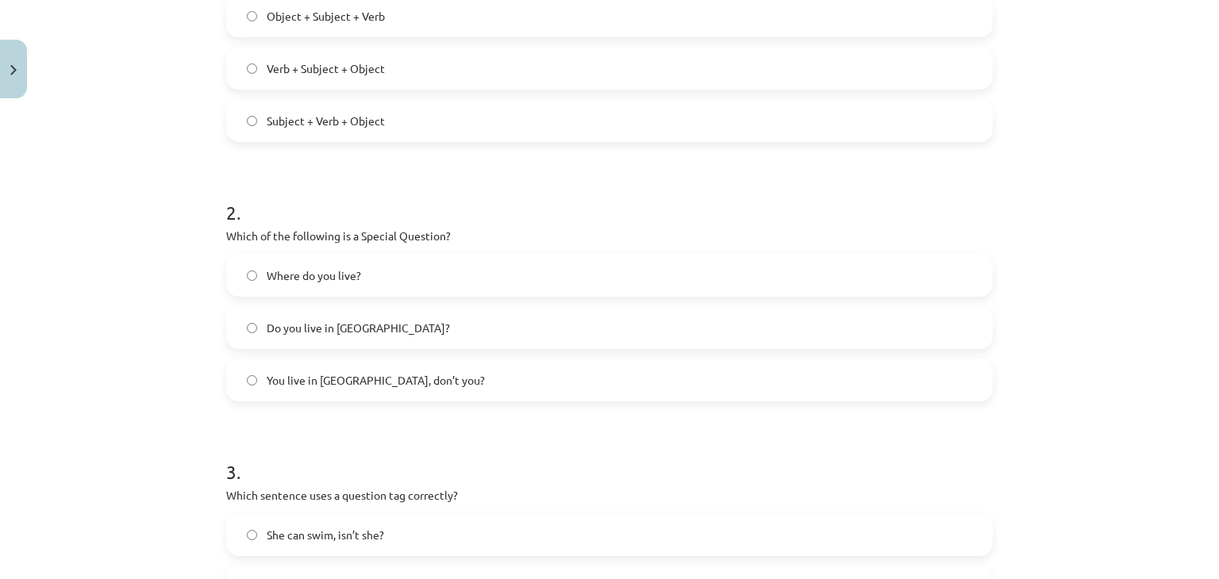
scroll to position [402, 0]
click at [527, 275] on label "Where do you live?" at bounding box center [609, 275] width 763 height 40
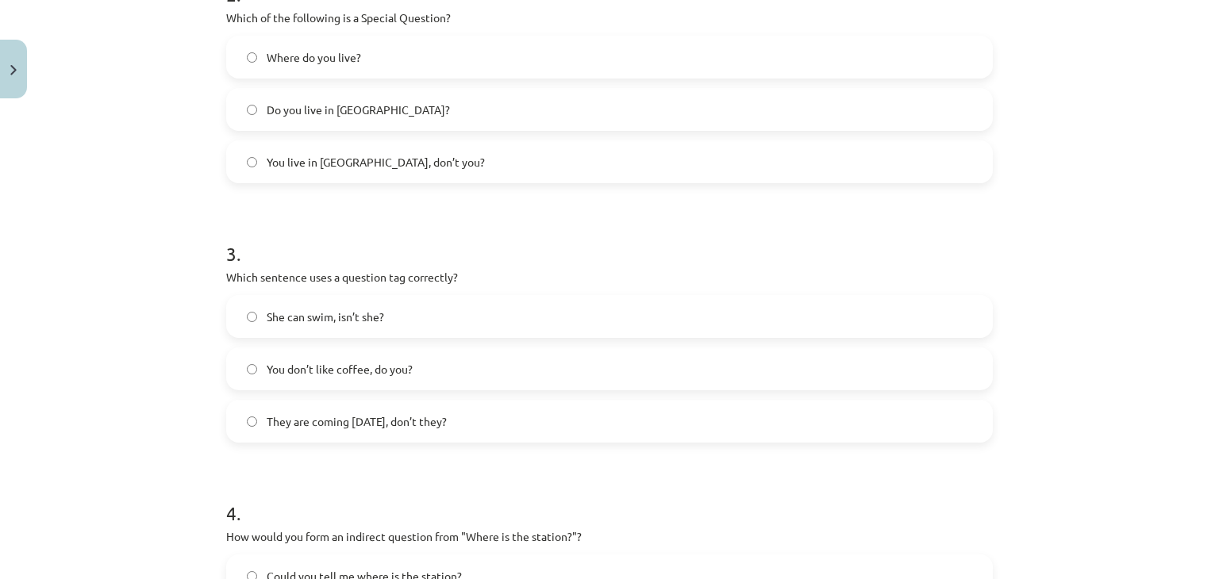
scroll to position [624, 0]
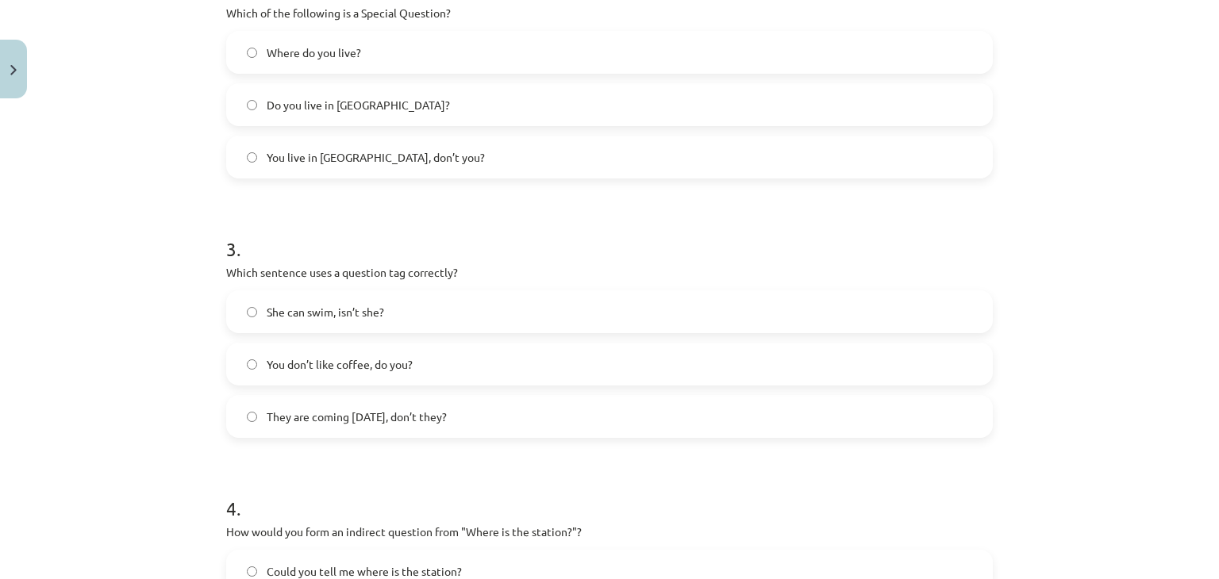
click at [444, 363] on label "You don’t like coffee, do you?" at bounding box center [609, 364] width 763 height 40
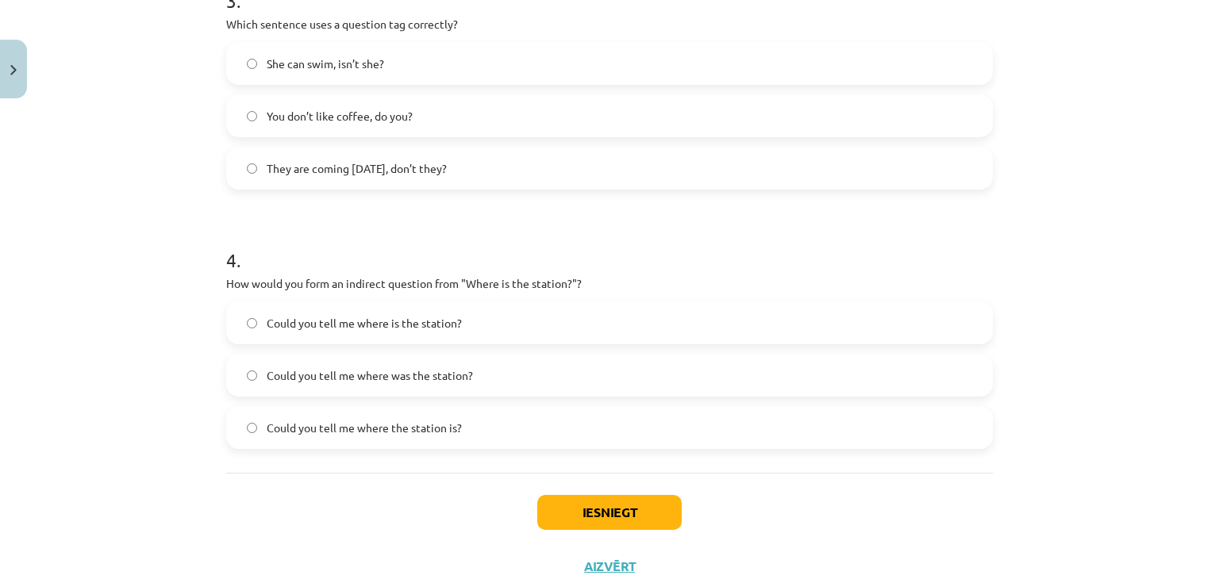
scroll to position [874, 0]
click at [466, 424] on label "Could you tell me where the station is?" at bounding box center [609, 427] width 763 height 40
click at [575, 511] on button "Iesniegt" at bounding box center [609, 511] width 144 height 35
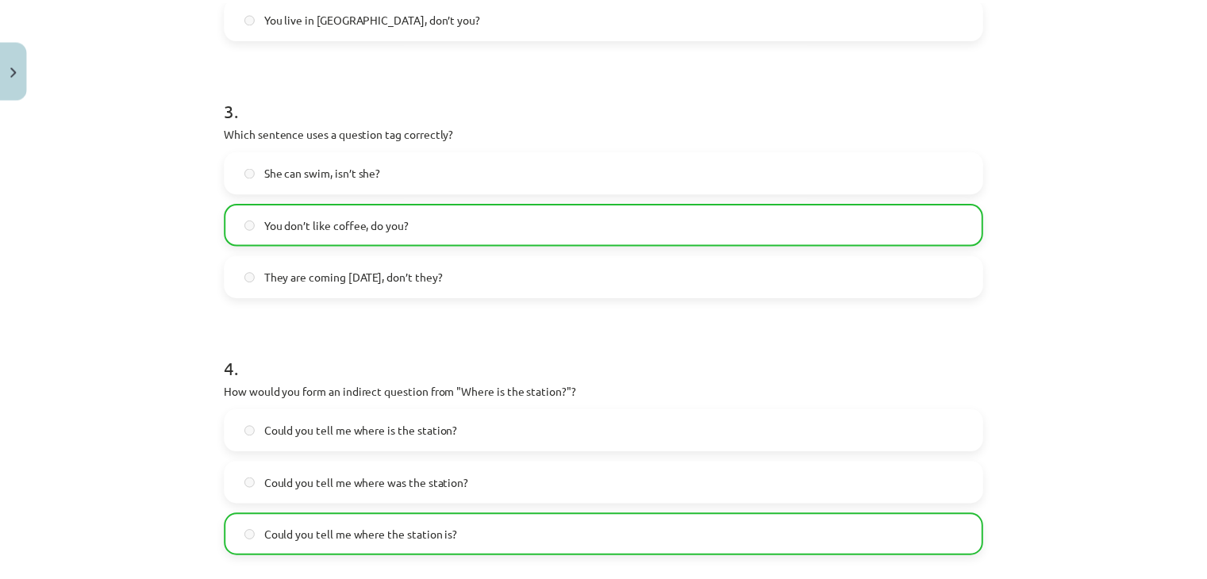
scroll to position [977, 0]
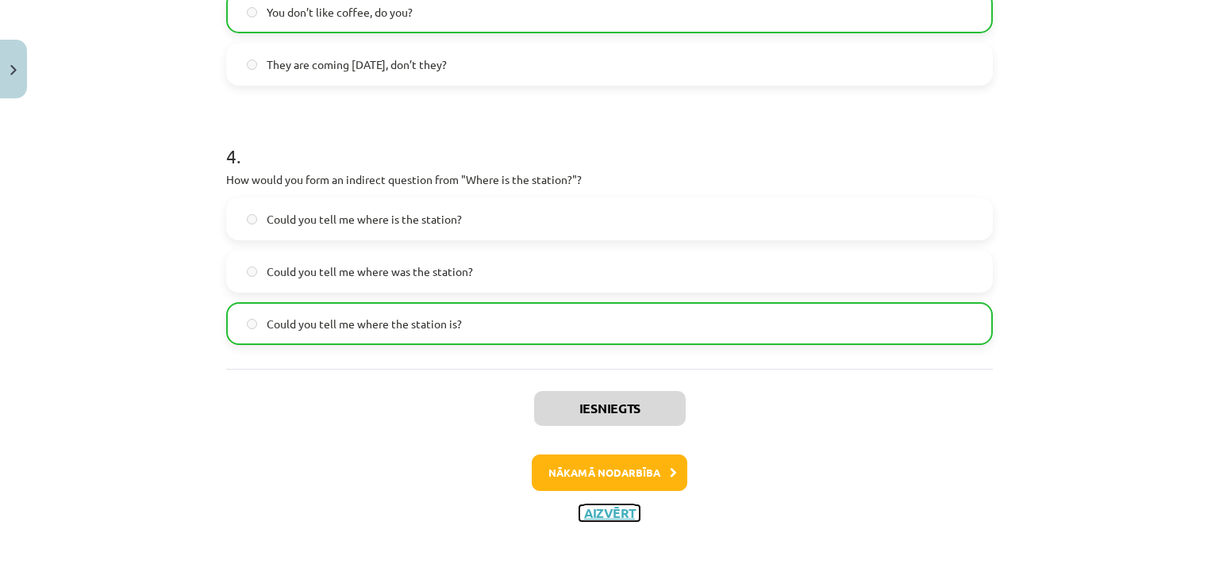
click at [619, 505] on button "Aizvērt" at bounding box center [609, 513] width 60 height 16
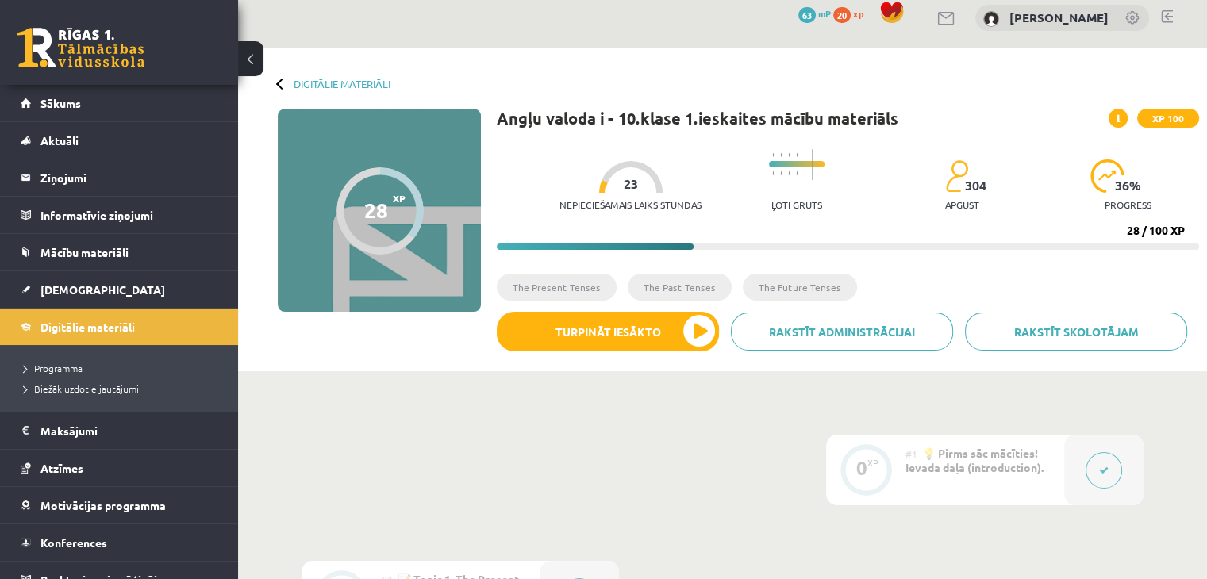
scroll to position [0, 0]
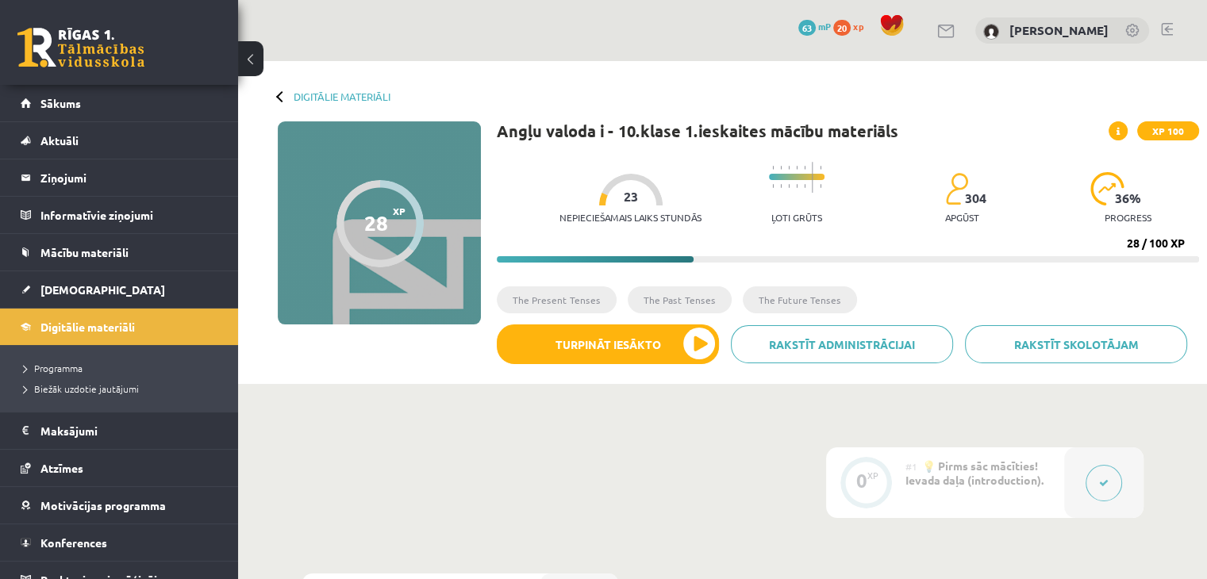
click at [282, 93] on div at bounding box center [281, 95] width 11 height 11
click at [296, 91] on link "Digitālie materiāli" at bounding box center [342, 96] width 97 height 12
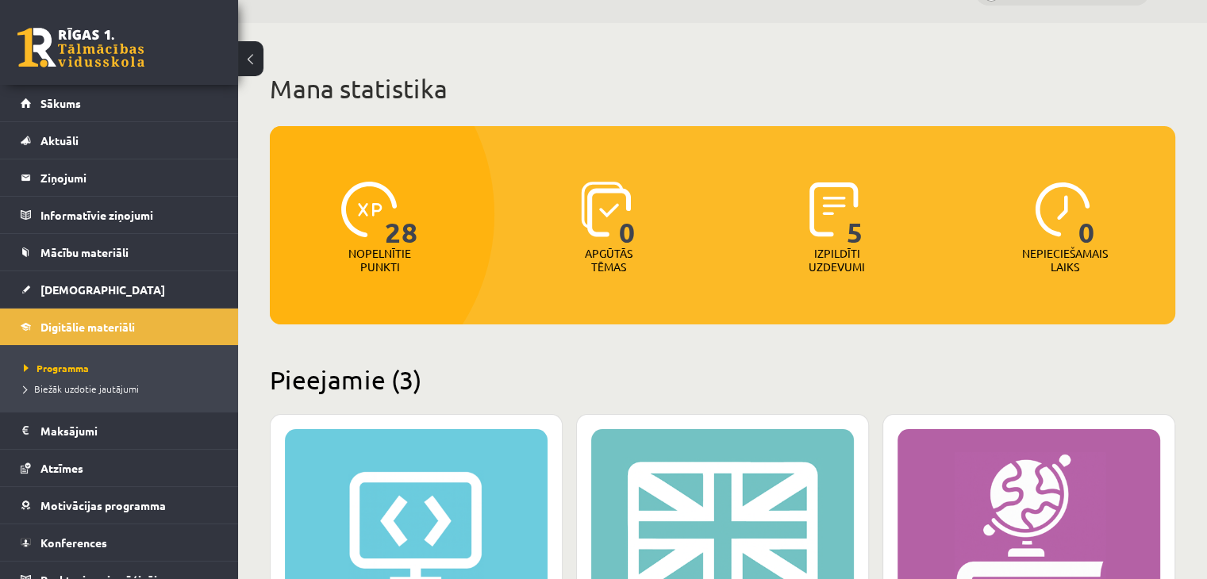
scroll to position [35, 0]
